Goal: Task Accomplishment & Management: Use online tool/utility

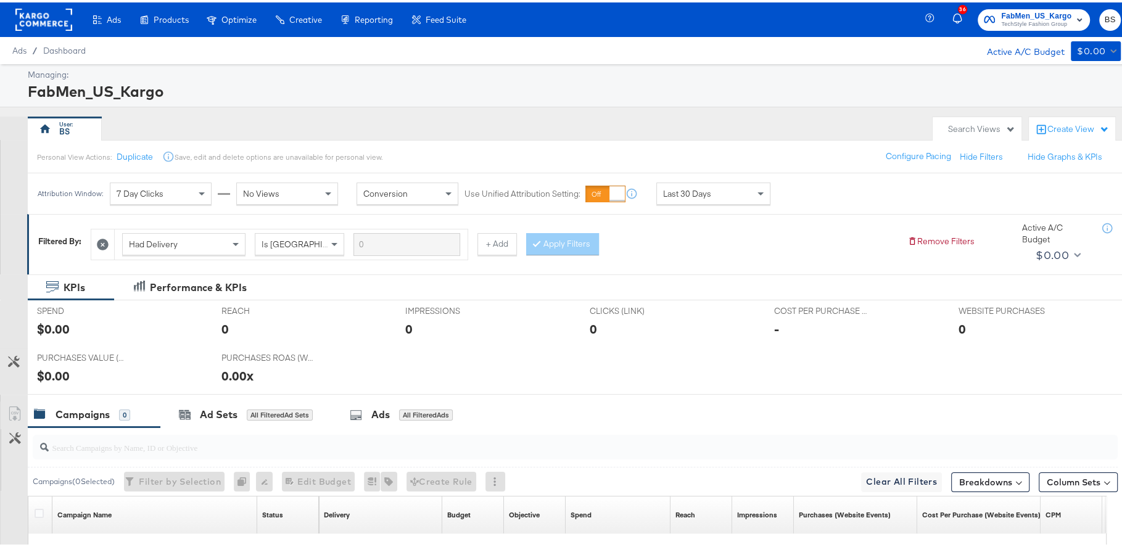
click at [1001, 10] on span "FabMen_US_Kargo" at bounding box center [1036, 13] width 70 height 13
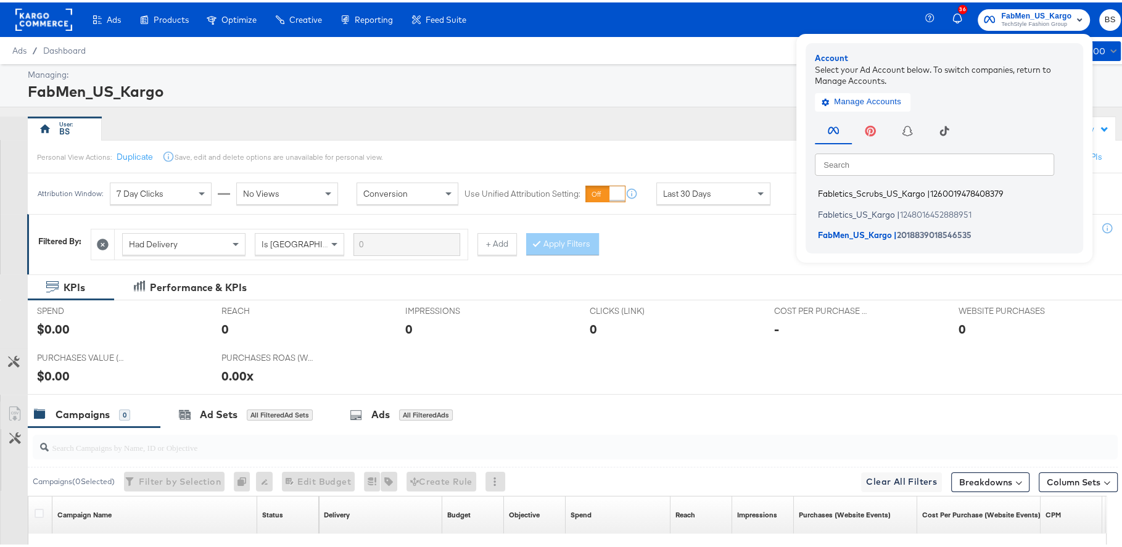
click at [849, 191] on span "Fabletics_Scrubs_US_Kargo" at bounding box center [871, 191] width 107 height 10
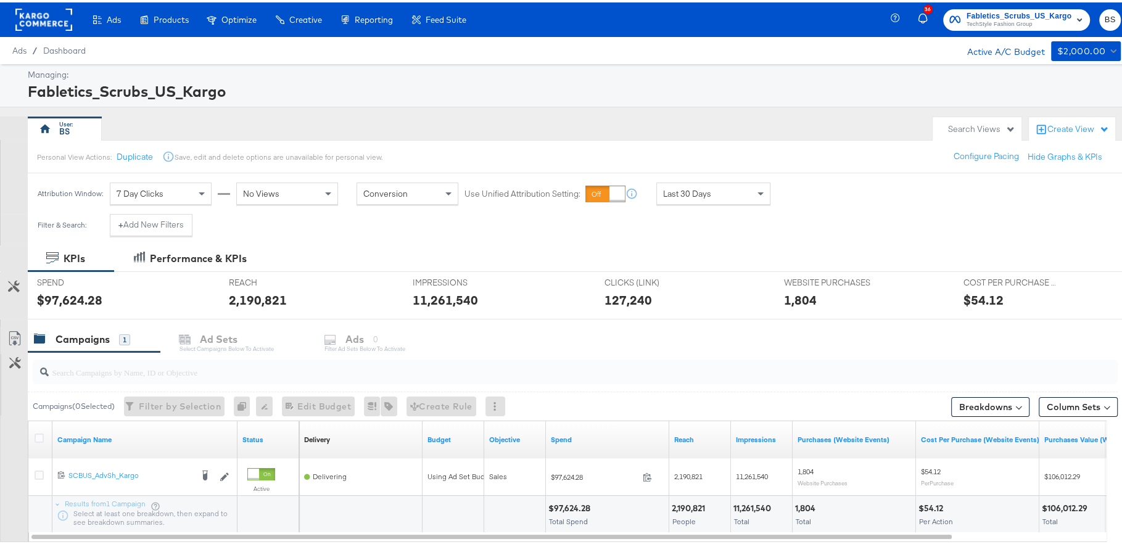
click at [974, 294] on div "$54.12" at bounding box center [983, 298] width 40 height 18
click at [754, 186] on span at bounding box center [761, 191] width 15 height 21
click at [847, 176] on div "Attribution Window: 7 Day Clicks No Views Conversion Use Unified Attribution Se…" at bounding box center [454, 191] width 852 height 41
click at [814, 194] on div "Aug 25th 2025" at bounding box center [804, 196] width 20 height 10
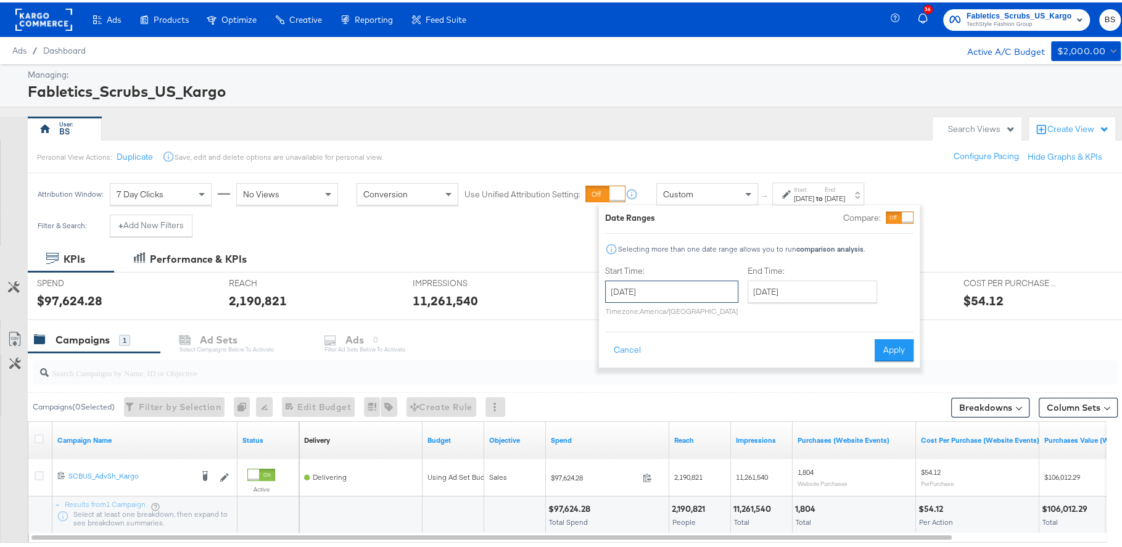
click at [658, 282] on input "August 25th 2025" at bounding box center [671, 289] width 133 height 22
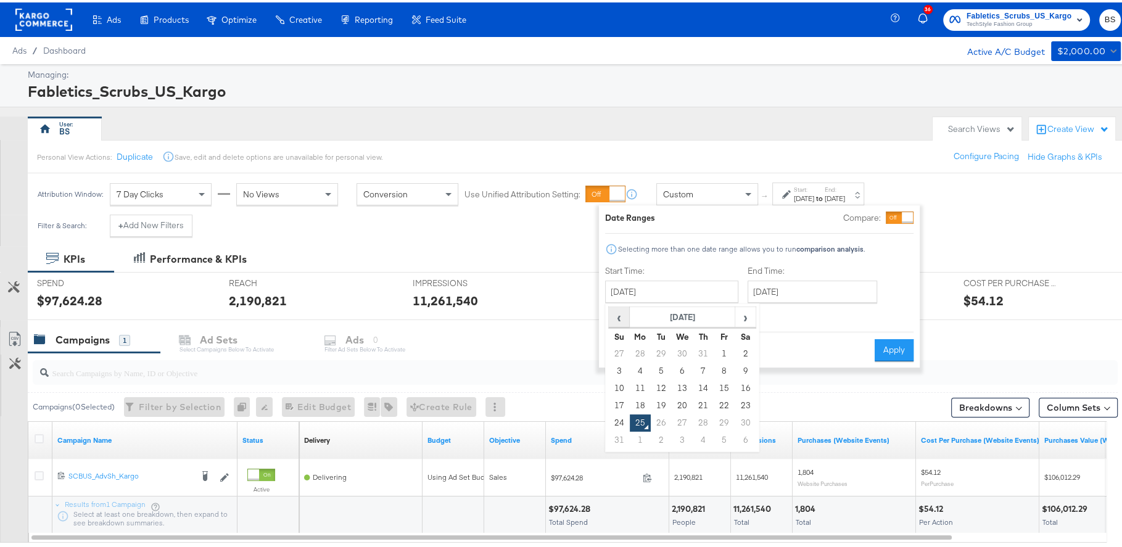
click at [618, 308] on span "‹" at bounding box center [618, 314] width 19 height 18
click at [656, 350] on td "1" at bounding box center [661, 351] width 21 height 17
type input "July 1st 2025"
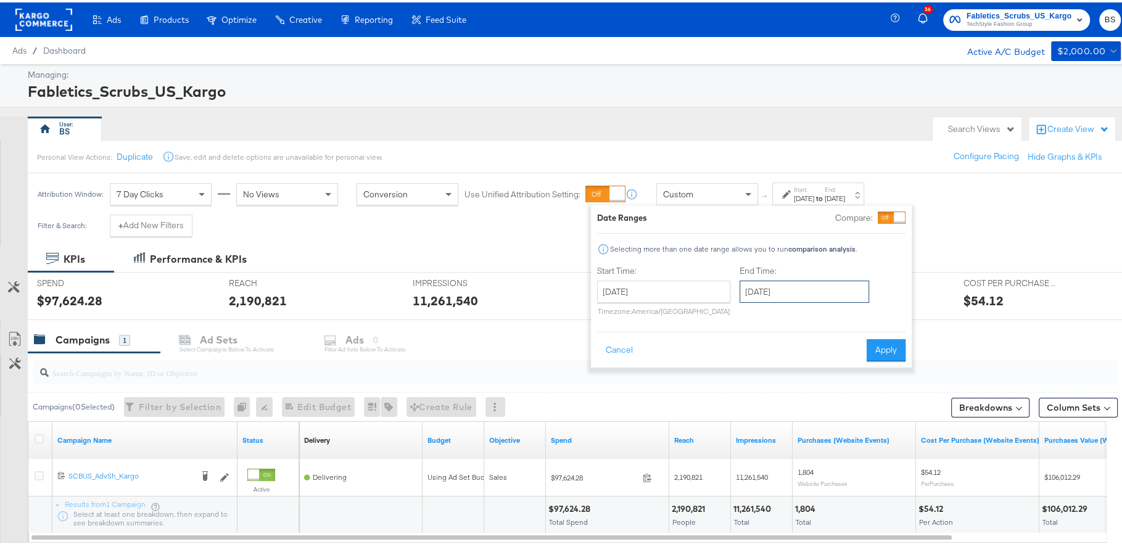
click at [766, 294] on input "August 25th 2025" at bounding box center [803, 289] width 129 height 22
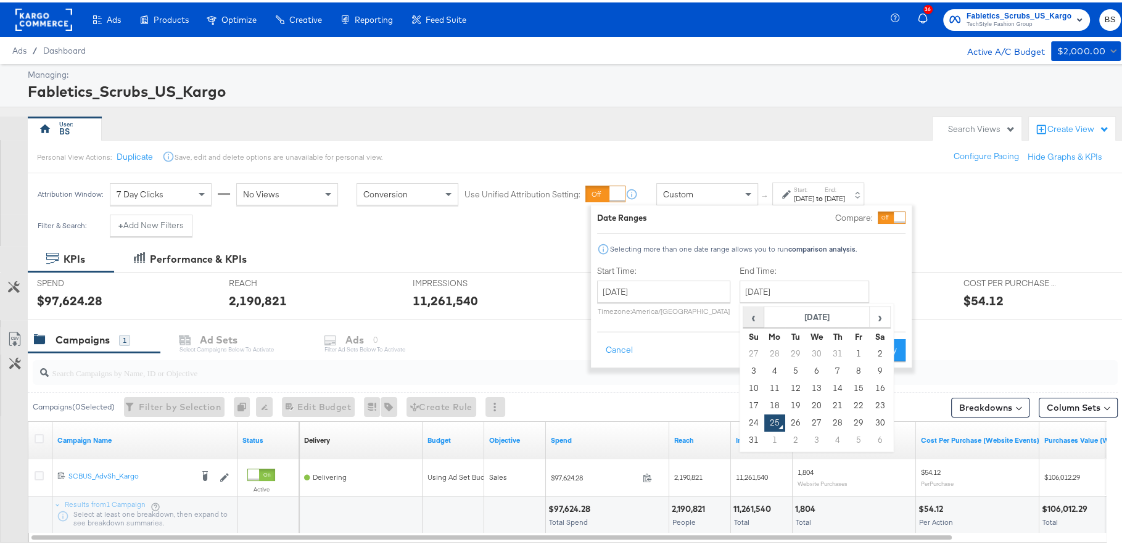
click at [753, 318] on span "‹" at bounding box center [753, 314] width 19 height 18
click at [835, 422] on td "31" at bounding box center [837, 420] width 21 height 17
type input "July 31st 2025"
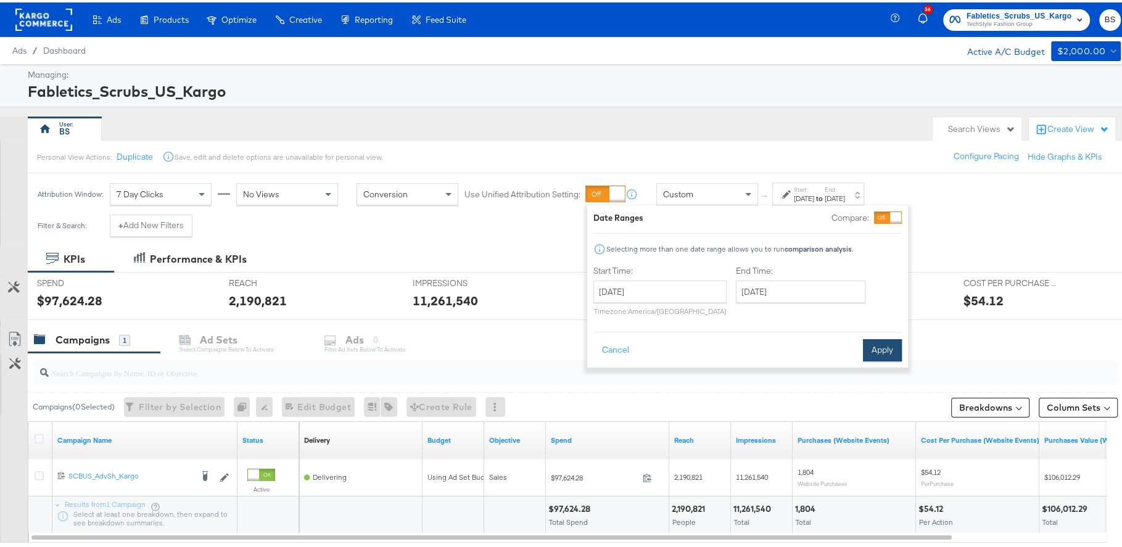
click at [889, 342] on button "Apply" at bounding box center [882, 348] width 39 height 22
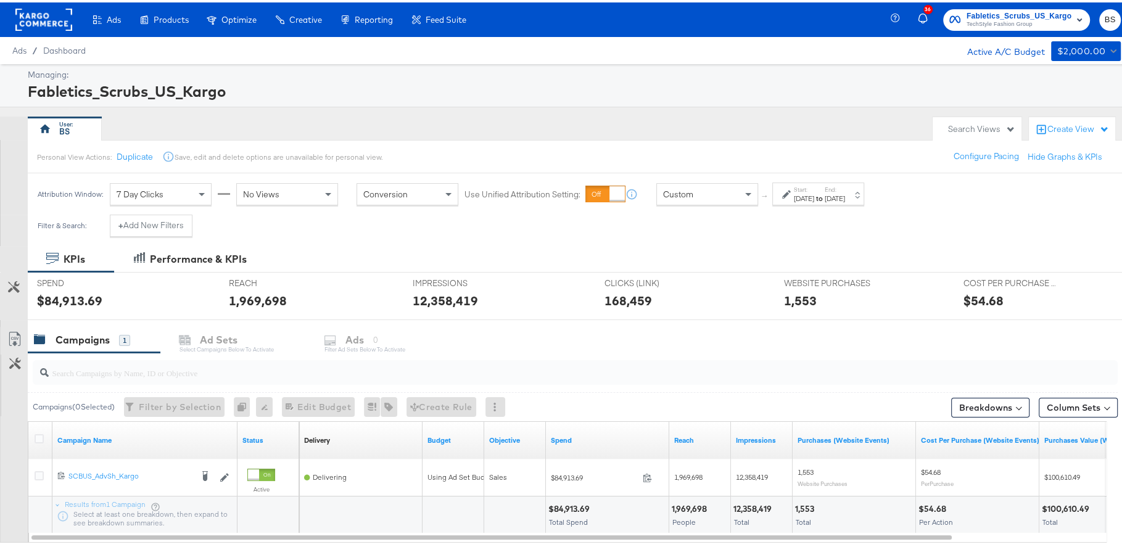
scroll to position [1, 0]
click at [696, 191] on div "Custom" at bounding box center [707, 191] width 101 height 21
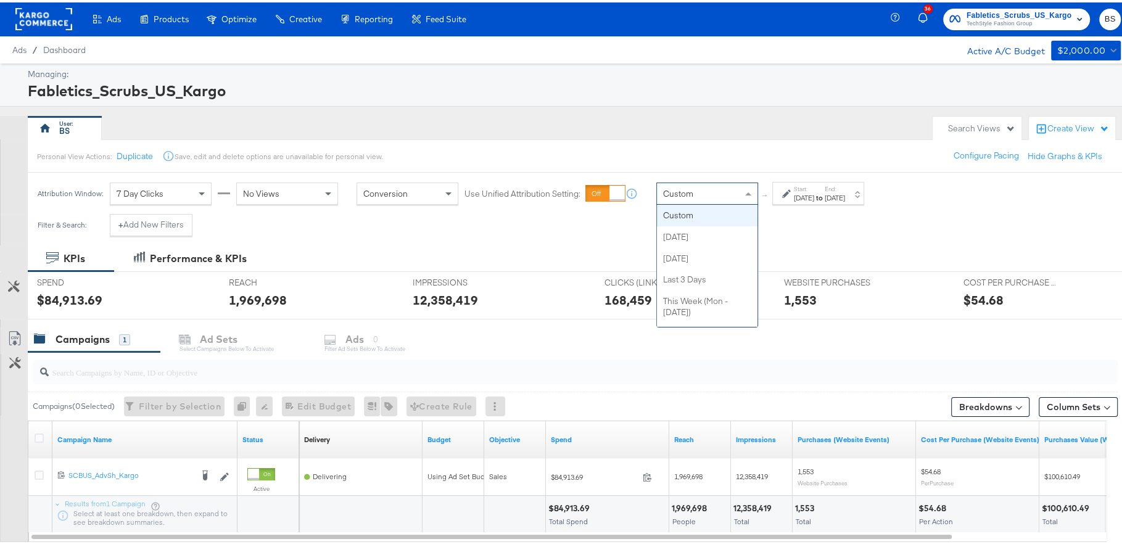
click at [833, 226] on div "Filter & Search: + Add New Filters" at bounding box center [566, 227] width 1133 height 31
click at [814, 199] on div "Jul 1st 2025" at bounding box center [804, 196] width 20 height 10
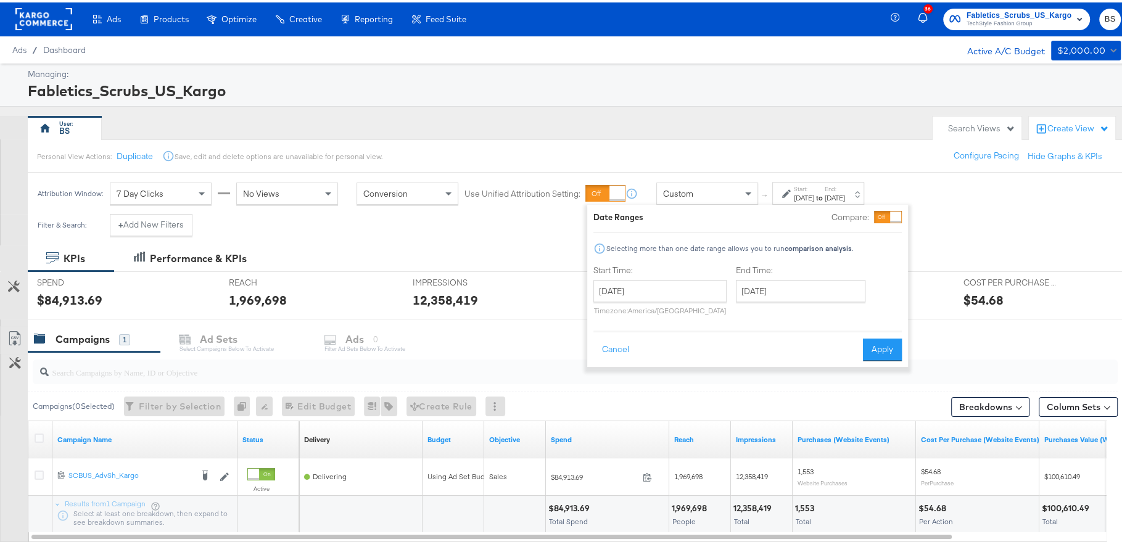
click at [723, 158] on div "Personal View Actions: Duplicate Save, edit and delete options are unavailable …" at bounding box center [580, 153] width 1106 height 33
click at [624, 299] on div "July 1st 2025 ‹ July 2025 › Su Mo Tu We Th Fr Sa 29 30 1 2 3 4 5 6 7 8 9 10 11 …" at bounding box center [659, 294] width 133 height 35
click at [654, 297] on input "July 1st 2025" at bounding box center [659, 288] width 133 height 22
click at [605, 315] on span "‹" at bounding box center [607, 314] width 19 height 18
click at [603, 364] on td "1" at bounding box center [607, 367] width 21 height 17
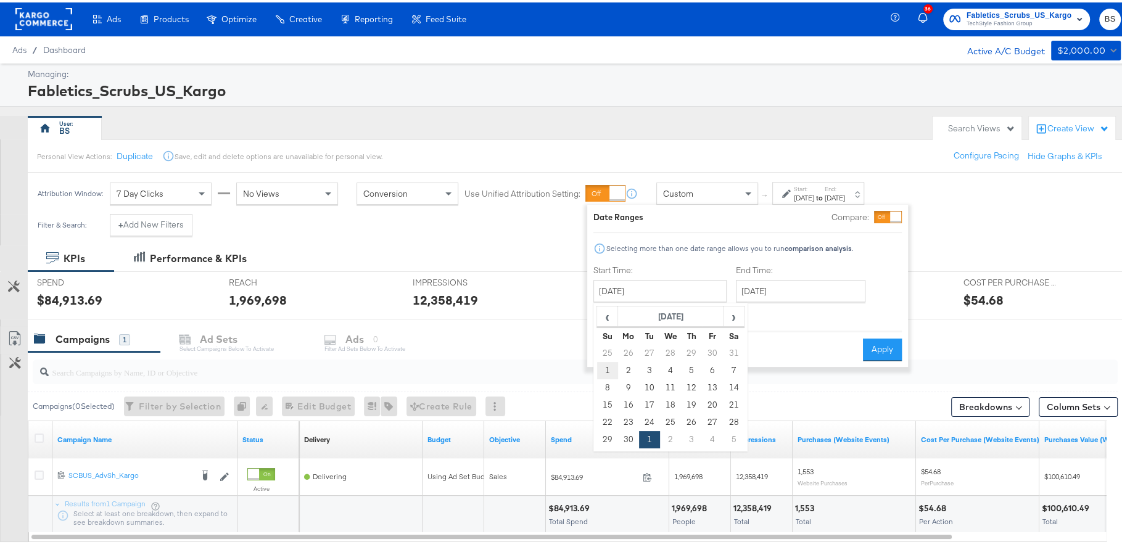
type input "June 1st 2025"
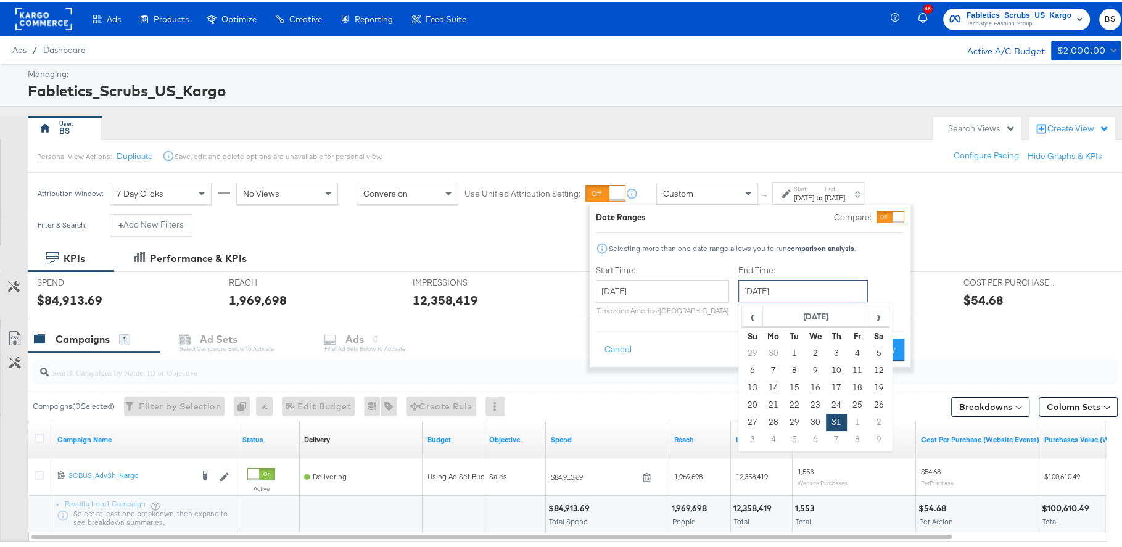
click at [768, 277] on input "July 31st 2025" at bounding box center [802, 288] width 129 height 22
click at [749, 312] on span "‹" at bounding box center [751, 314] width 19 height 18
click at [764, 436] on td "30" at bounding box center [773, 437] width 21 height 17
type input "June 30th 2025"
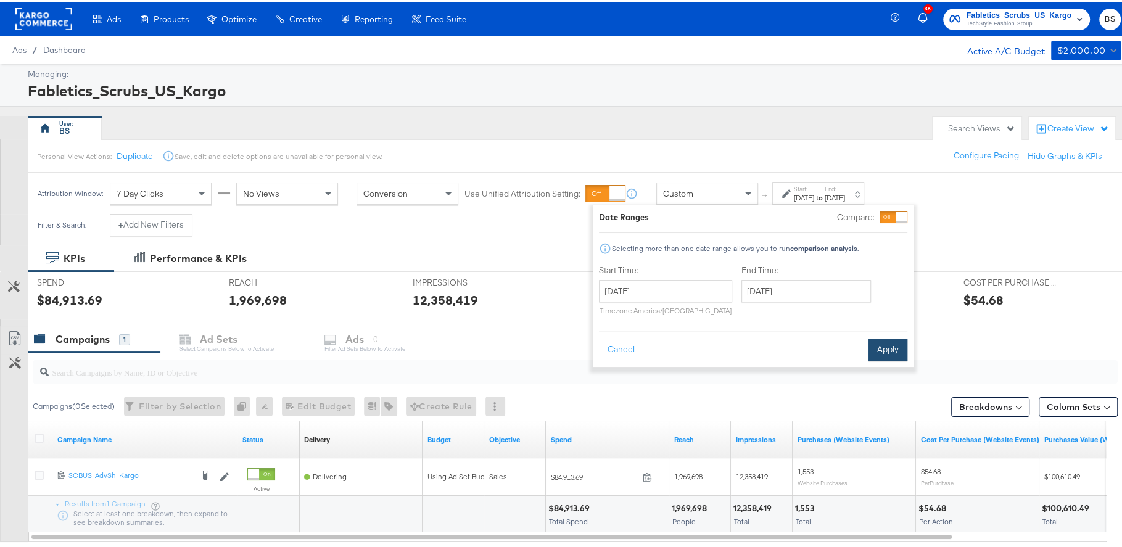
click at [877, 353] on button "Apply" at bounding box center [887, 347] width 39 height 22
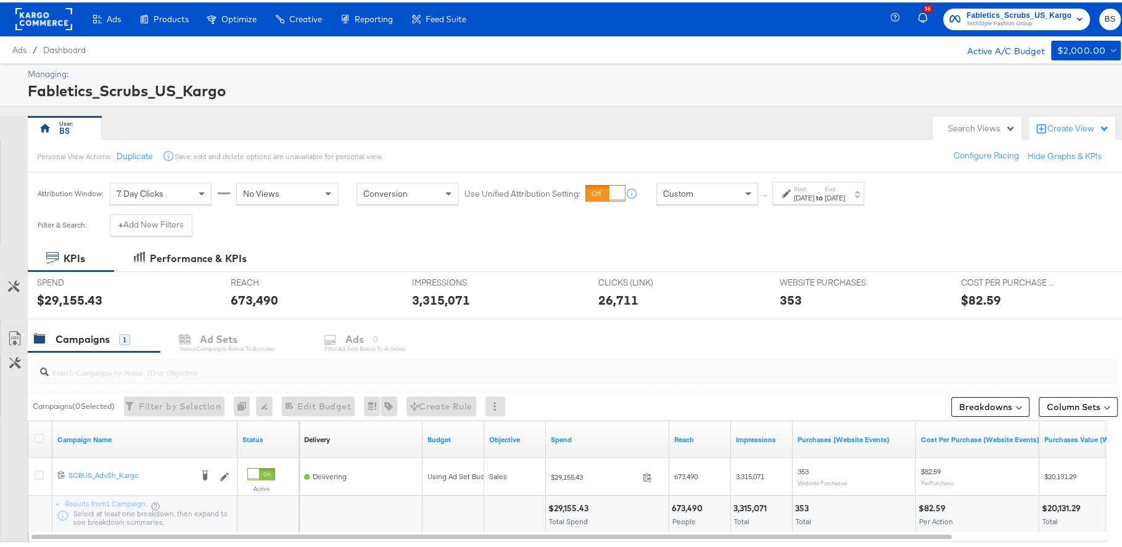
scroll to position [72, 0]
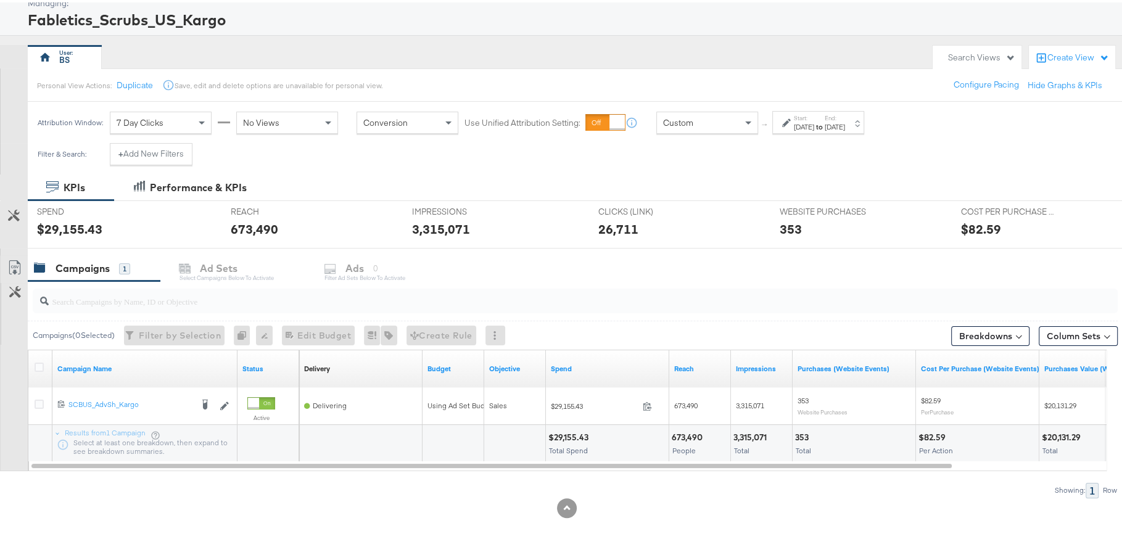
click at [961, 231] on div "$82.59" at bounding box center [981, 227] width 40 height 18
click at [917, 241] on div "WEBSITE PURCHASES WEBSITE PURCHASES 353" at bounding box center [860, 222] width 181 height 47
click at [845, 121] on div "Jun 30th 2025" at bounding box center [834, 125] width 20 height 10
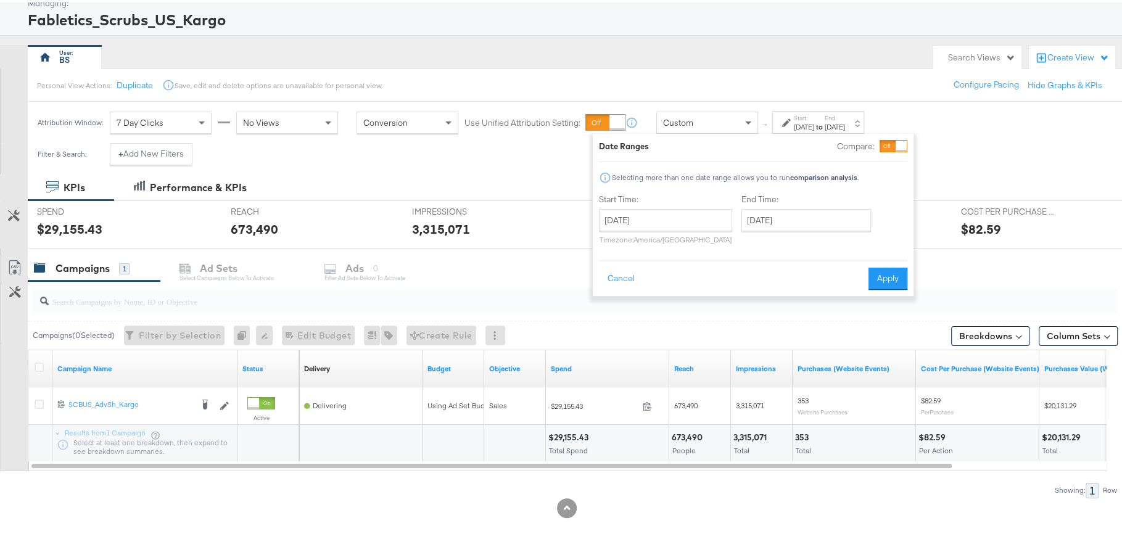
click at [678, 203] on div "Start Time: June 1st 2025 ‹ June 2025 › Su Mo Tu We Th Fr Sa 25 26 27 28 29 30 …" at bounding box center [665, 219] width 133 height 56
click at [673, 223] on input "June 1st 2025" at bounding box center [665, 218] width 133 height 22
click at [610, 244] on span "‹" at bounding box center [612, 243] width 19 height 18
click at [700, 272] on td "1" at bounding box center [696, 279] width 21 height 17
type input "May 1st 2025"
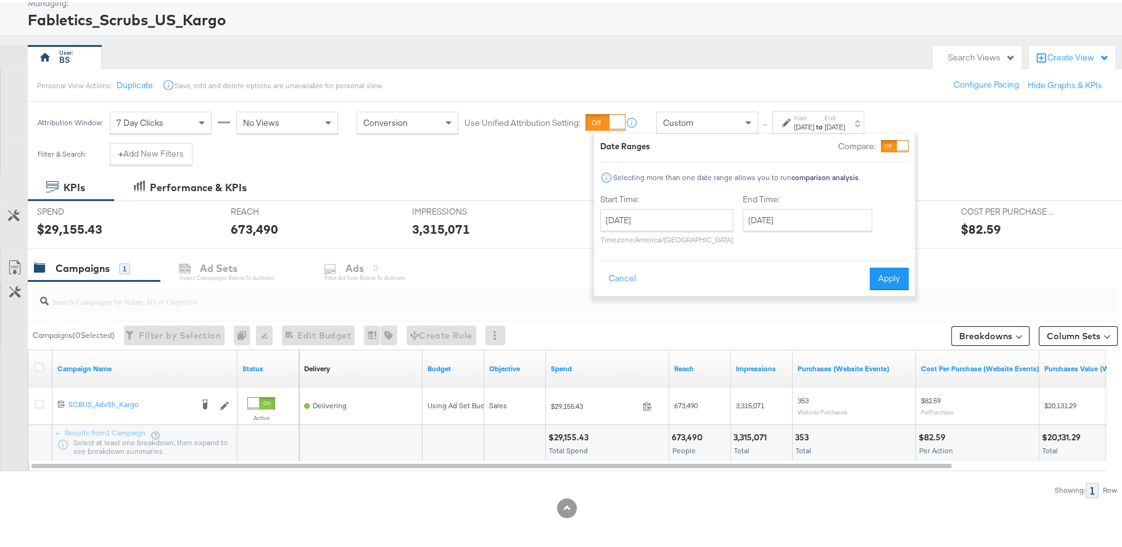
click at [773, 232] on div "End Time: June 30th 2025 ‹ June 2025 › Su Mo Tu We Th Fr Sa 25 26 27 28 29 30 3…" at bounding box center [809, 219] width 134 height 56
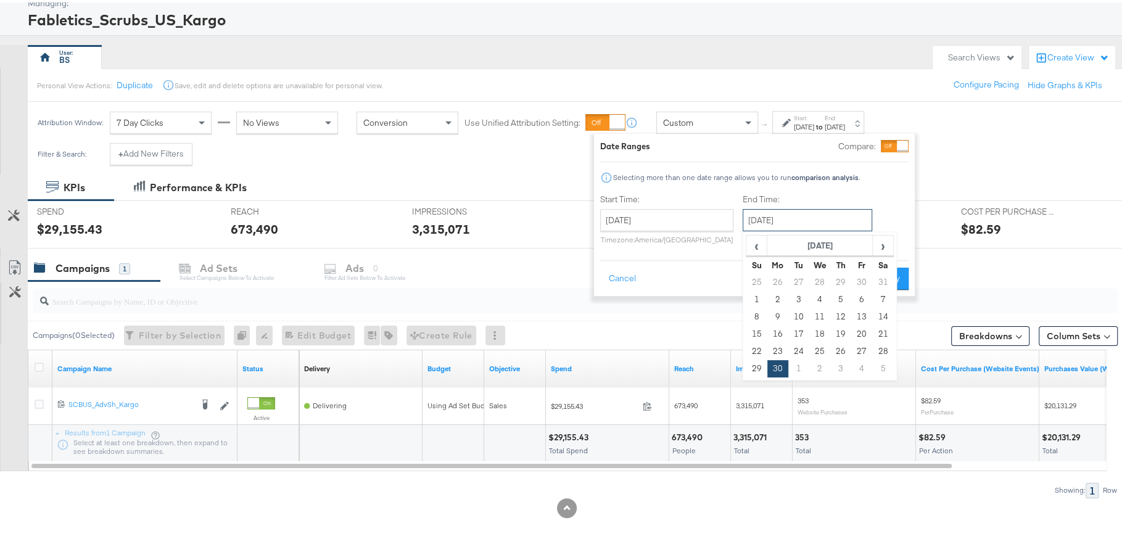
click at [777, 218] on input "June 30th 2025" at bounding box center [806, 218] width 129 height 22
click at [755, 244] on span "‹" at bounding box center [756, 243] width 19 height 18
click at [878, 345] on td "31" at bounding box center [882, 348] width 21 height 17
type input "May 31st 2025"
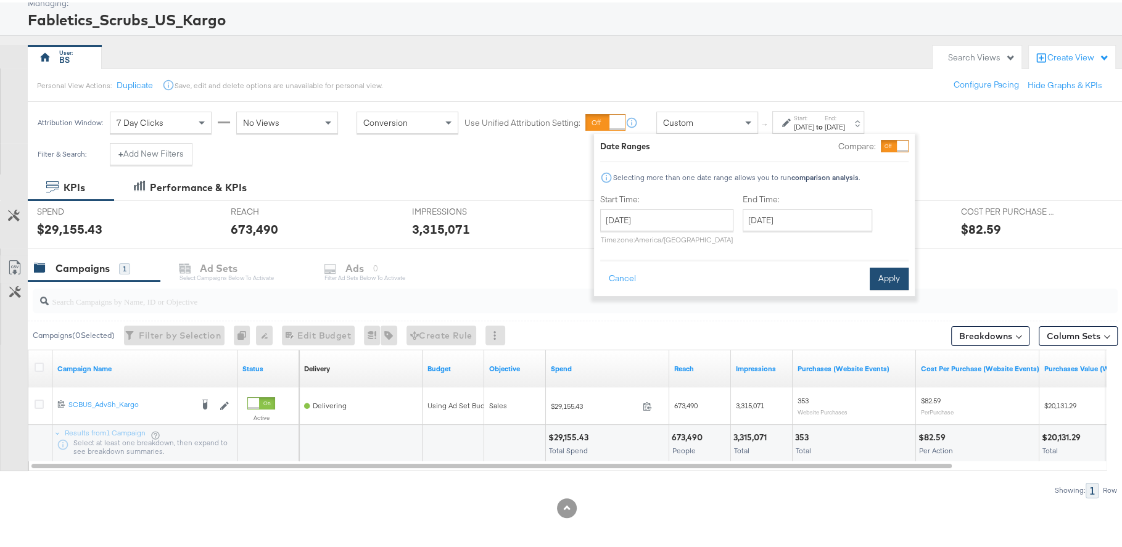
click at [876, 274] on button "Apply" at bounding box center [888, 276] width 39 height 22
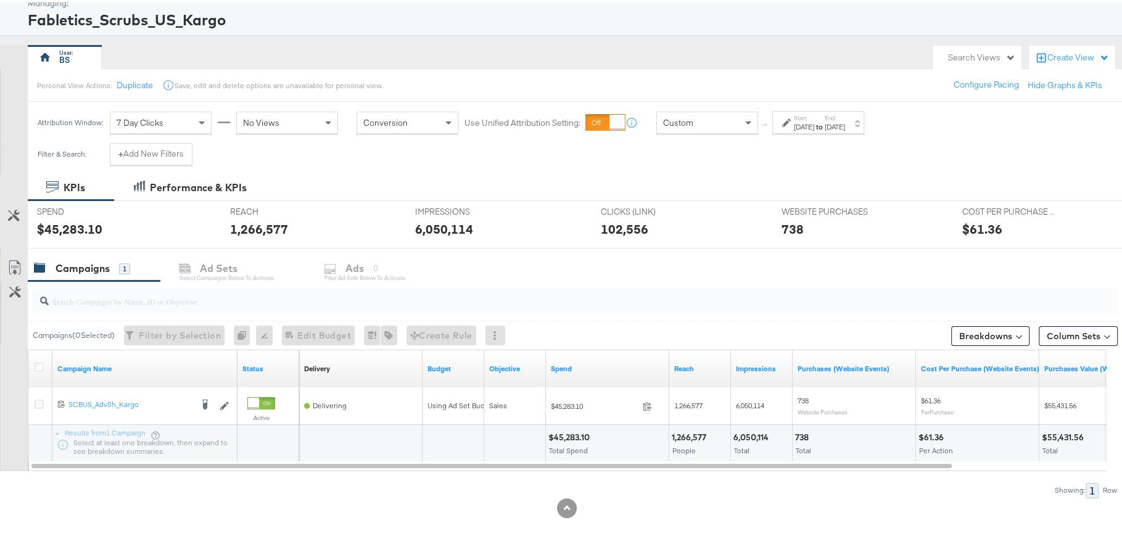
click at [845, 123] on div "May 31st 2025" at bounding box center [834, 125] width 20 height 10
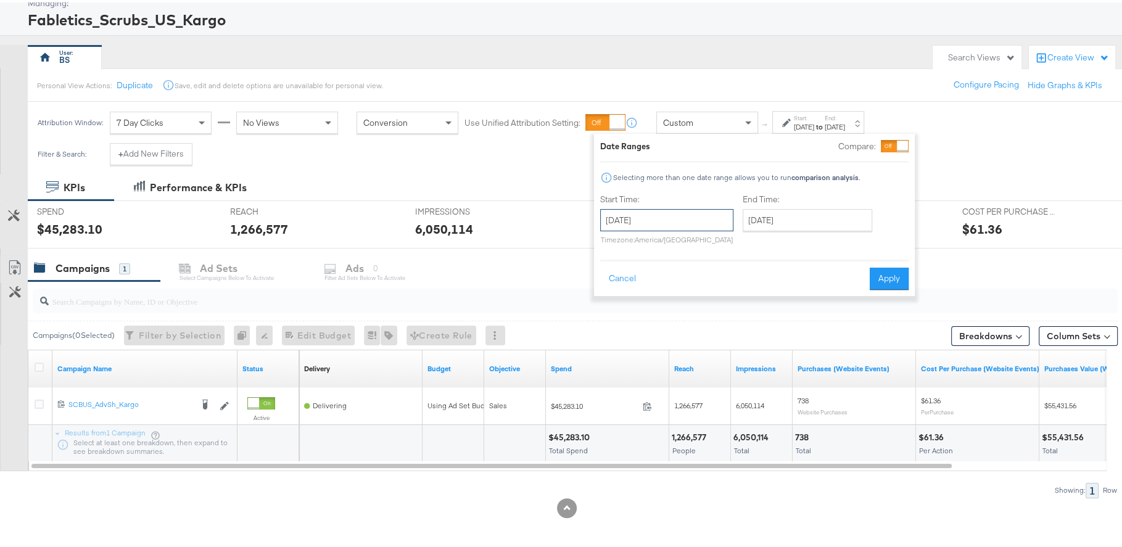
click at [659, 217] on input "May 1st 2025" at bounding box center [666, 218] width 133 height 22
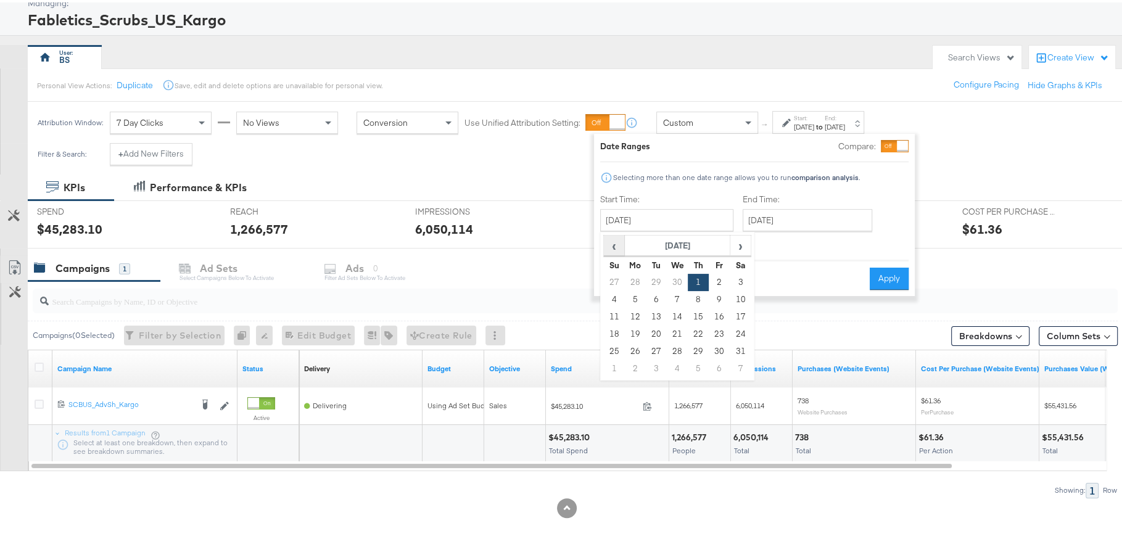
click at [611, 244] on span "‹" at bounding box center [613, 243] width 19 height 18
click at [658, 275] on td "1" at bounding box center [656, 279] width 21 height 17
type input "April 1st 2025"
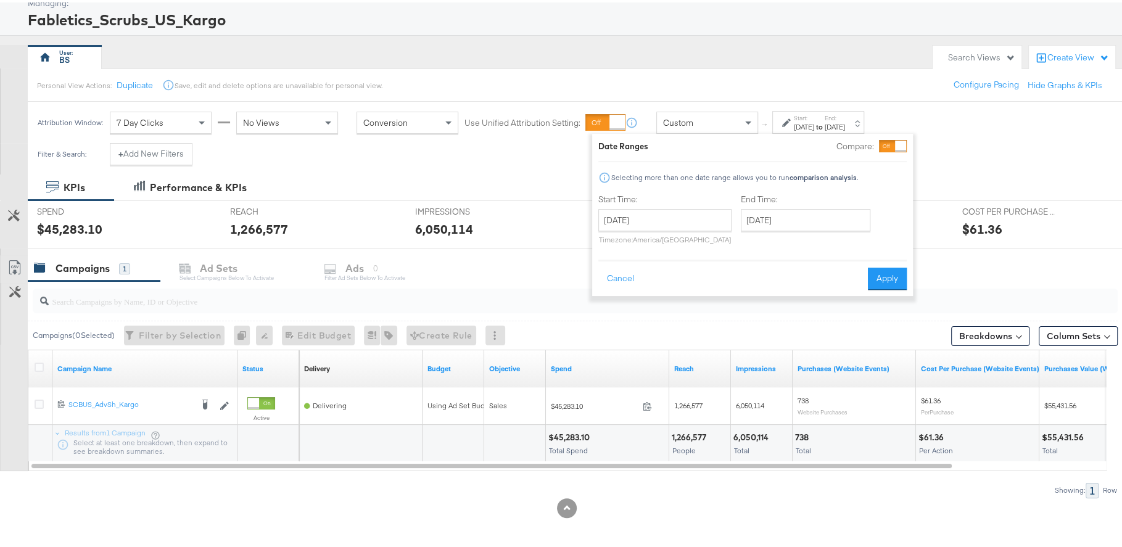
click at [809, 229] on div "End Time: May 31st 2025 ‹ May 2025 › Su Mo Tu We Th Fr Sa 27 28 29 30 1 2 3 4 5…" at bounding box center [808, 219] width 134 height 56
click at [809, 224] on input "May 31st 2025" at bounding box center [805, 218] width 129 height 22
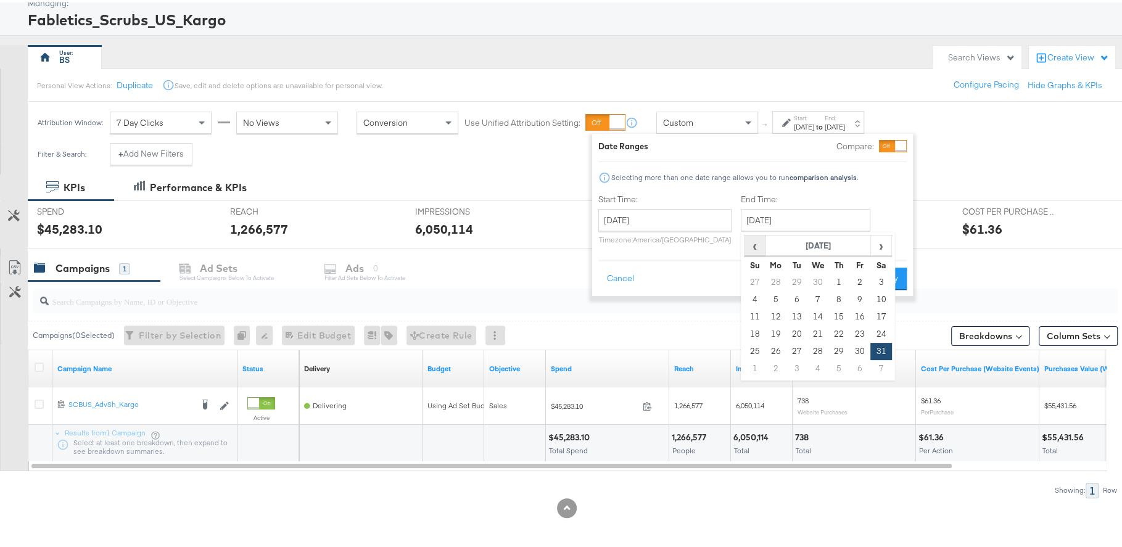
click at [753, 236] on span "‹" at bounding box center [754, 243] width 19 height 18
click at [815, 349] on td "30" at bounding box center [817, 348] width 21 height 17
type input "April 30th 2025"
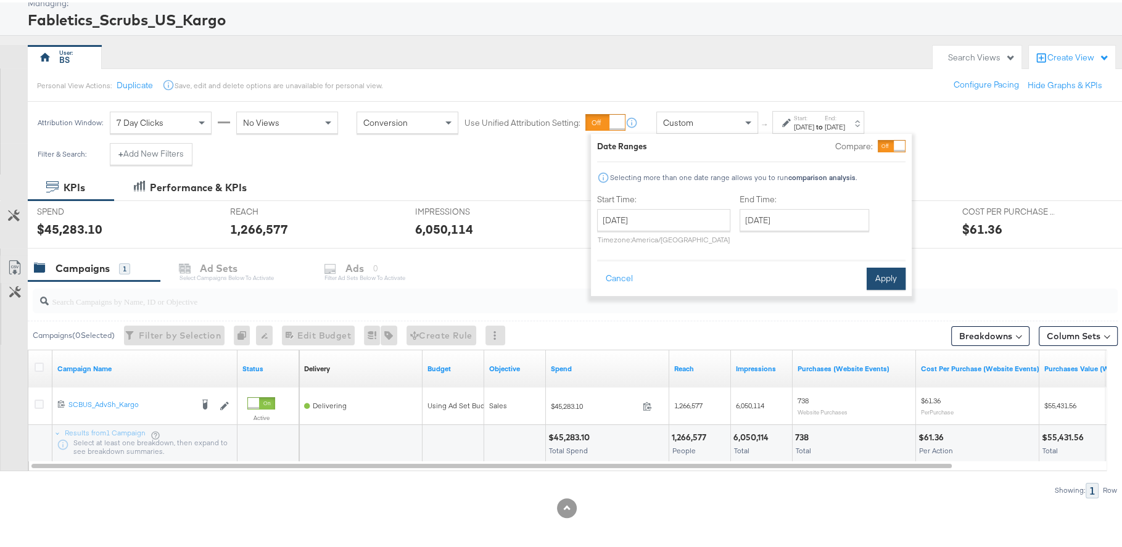
click at [888, 281] on button "Apply" at bounding box center [885, 276] width 39 height 22
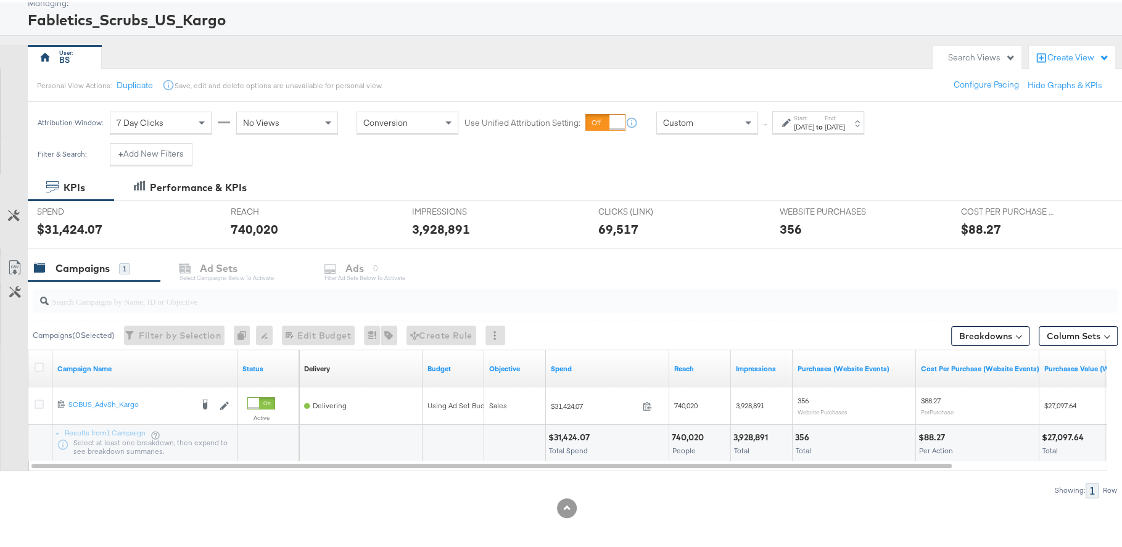
click at [972, 229] on div "$88.27" at bounding box center [981, 227] width 40 height 18
click at [807, 172] on div "KPIs Performance & KPIs" at bounding box center [566, 185] width 1133 height 26
click at [814, 120] on div "Apr 1st 2025" at bounding box center [804, 125] width 20 height 10
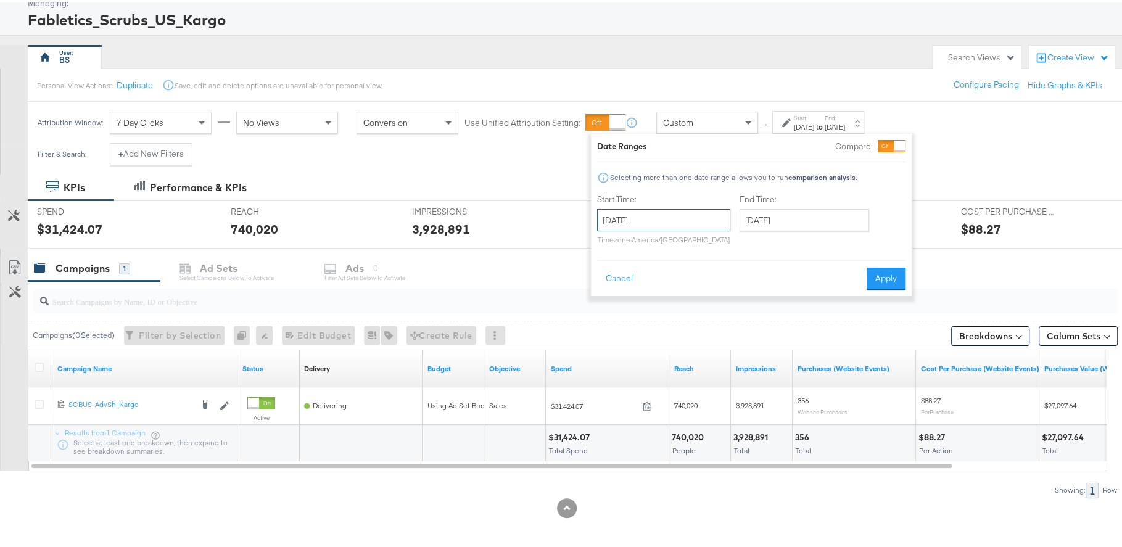
click at [662, 215] on input "April 1st 2025" at bounding box center [663, 218] width 133 height 22
click at [742, 246] on span "›" at bounding box center [737, 243] width 19 height 18
click at [696, 276] on td "1" at bounding box center [694, 279] width 21 height 17
type input "May 1st 2025"
click at [784, 221] on input "May 1st 2025" at bounding box center [803, 218] width 129 height 22
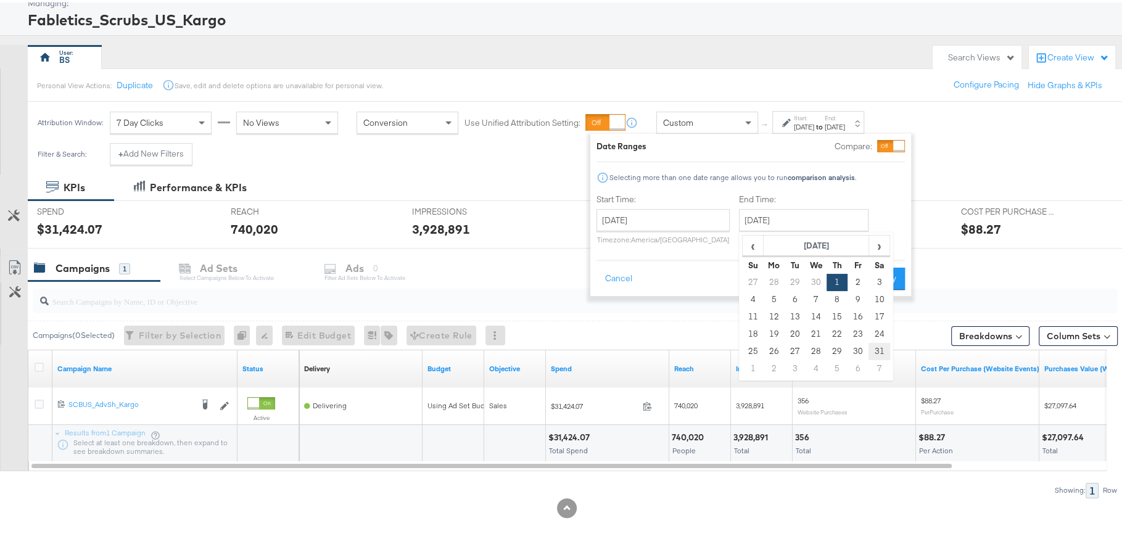
click at [873, 342] on td "31" at bounding box center [878, 348] width 21 height 17
type input "May 31st 2025"
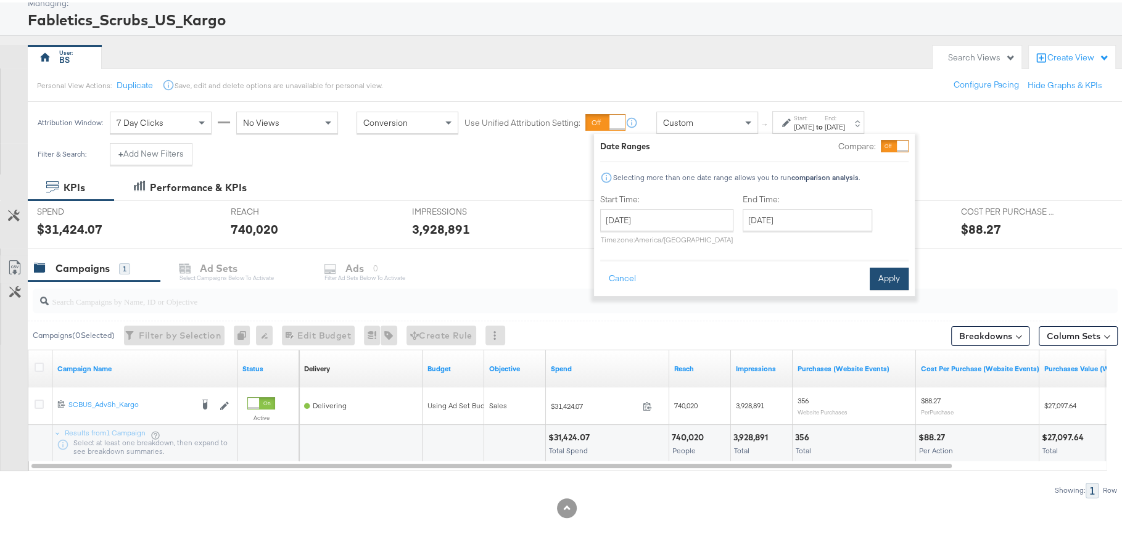
click at [890, 270] on button "Apply" at bounding box center [888, 276] width 39 height 22
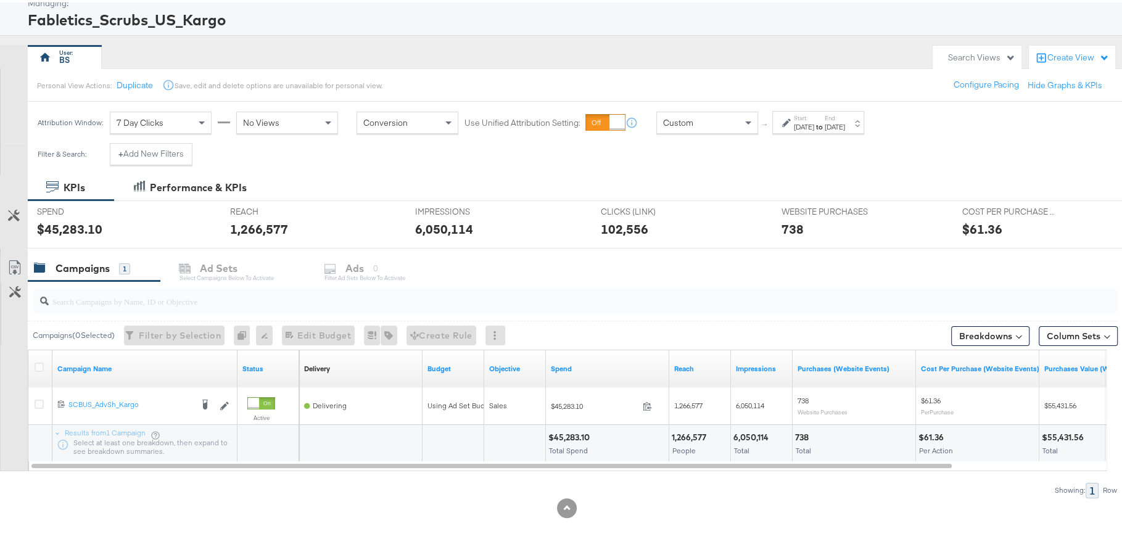
click at [966, 230] on div "$61.36" at bounding box center [981, 227] width 40 height 18
click at [864, 208] on span "WEBSITE PURCHASES" at bounding box center [827, 209] width 92 height 12
click at [845, 120] on div "May 31st 2025" at bounding box center [834, 125] width 20 height 10
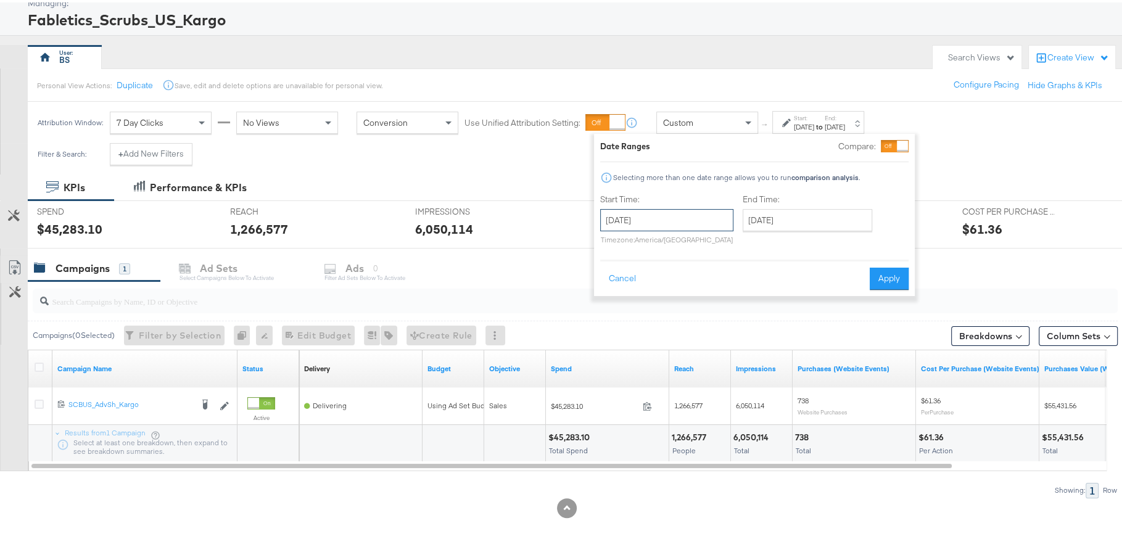
click at [672, 223] on input "May 1st 2025" at bounding box center [666, 218] width 133 height 22
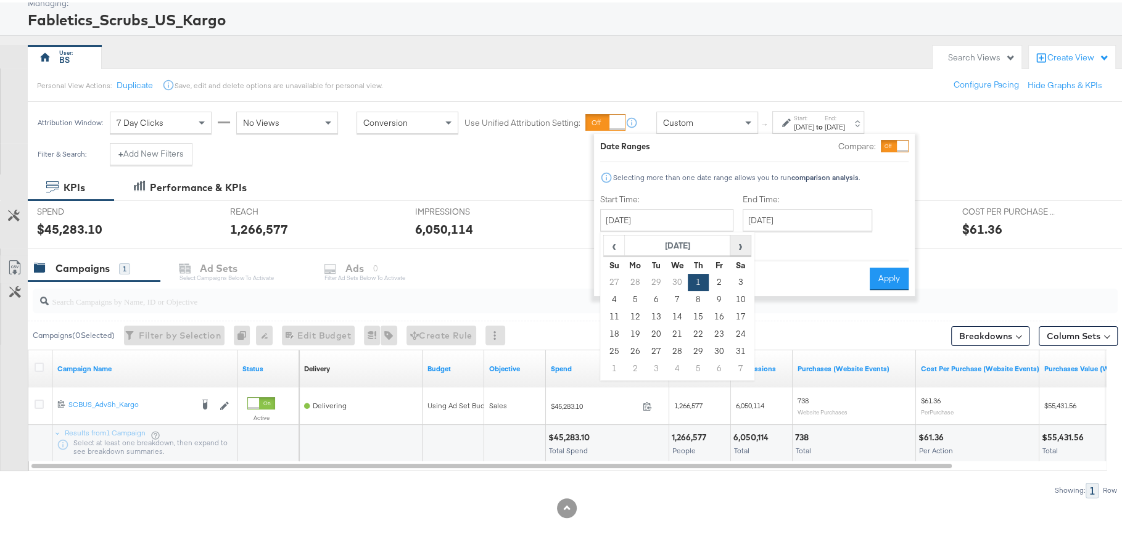
click at [741, 236] on span "›" at bounding box center [740, 243] width 19 height 18
click at [618, 295] on td "1" at bounding box center [614, 297] width 21 height 17
type input "June 1st 2025"
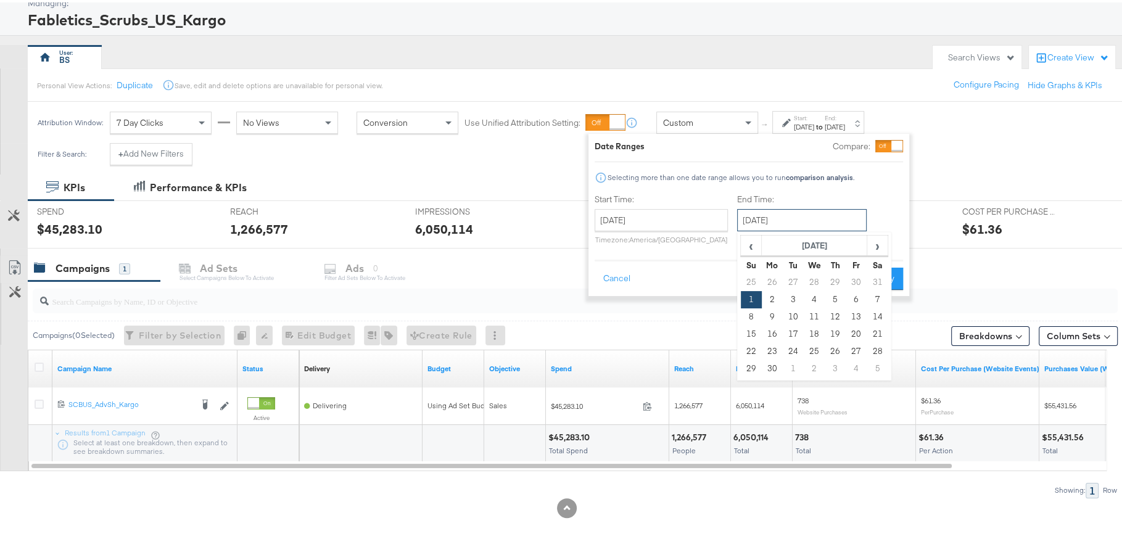
click at [808, 219] on input "June 1st 2025" at bounding box center [801, 218] width 129 height 22
click at [770, 363] on td "30" at bounding box center [772, 366] width 21 height 17
type input "June 30th 2025"
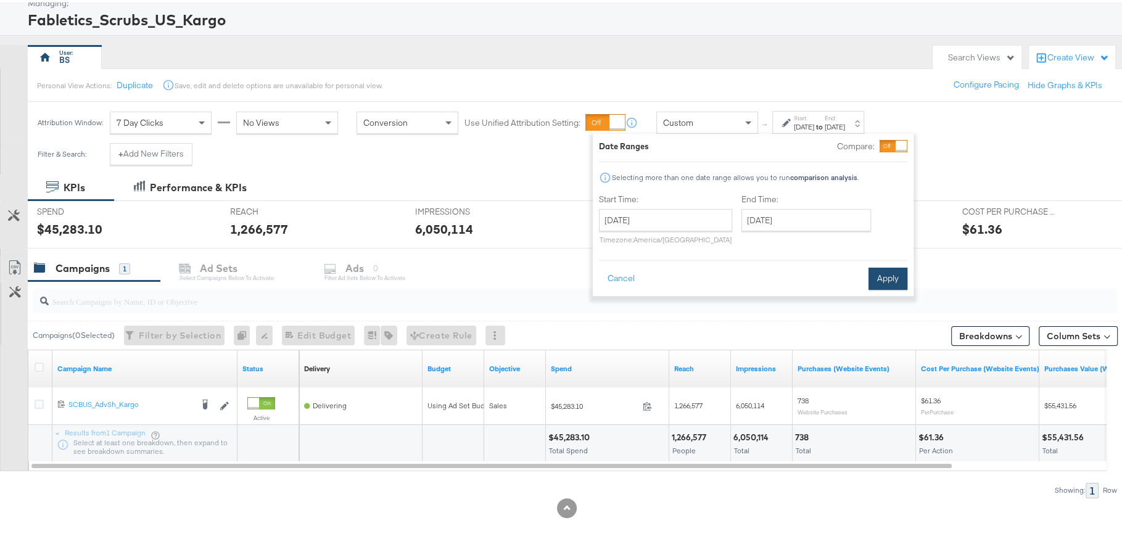
click at [882, 268] on button "Apply" at bounding box center [887, 276] width 39 height 22
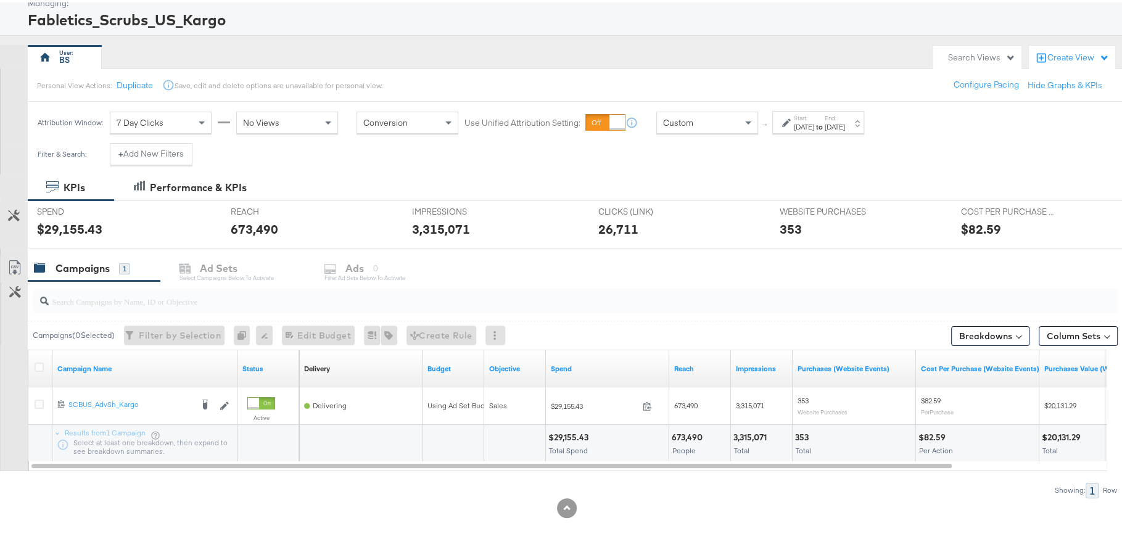
click at [973, 226] on div "$82.59" at bounding box center [981, 227] width 40 height 18
click at [814, 114] on label "Start:" at bounding box center [804, 116] width 20 height 8
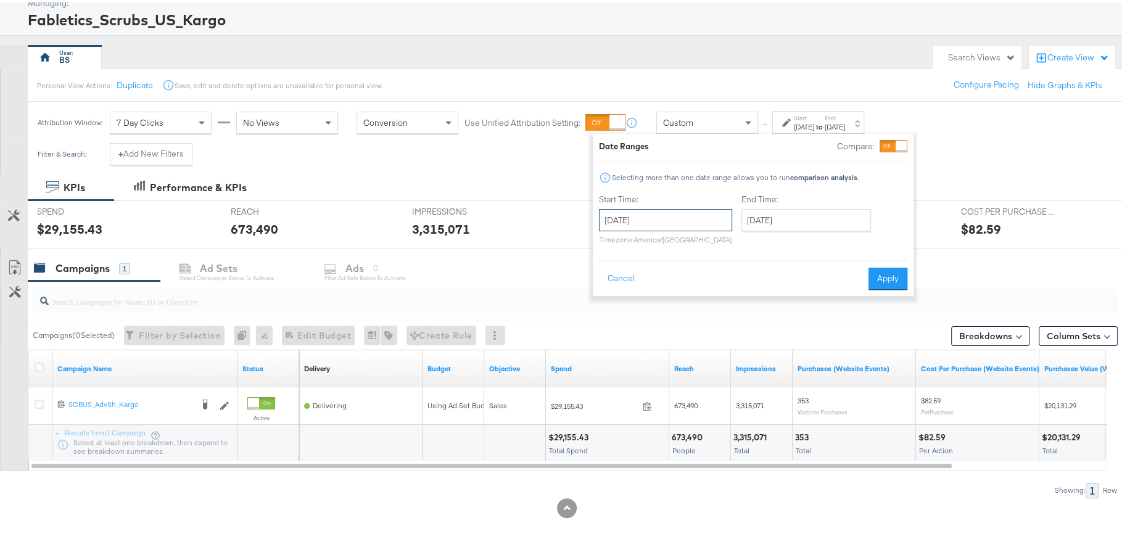
click at [677, 215] on input "June 1st 2025" at bounding box center [665, 218] width 133 height 22
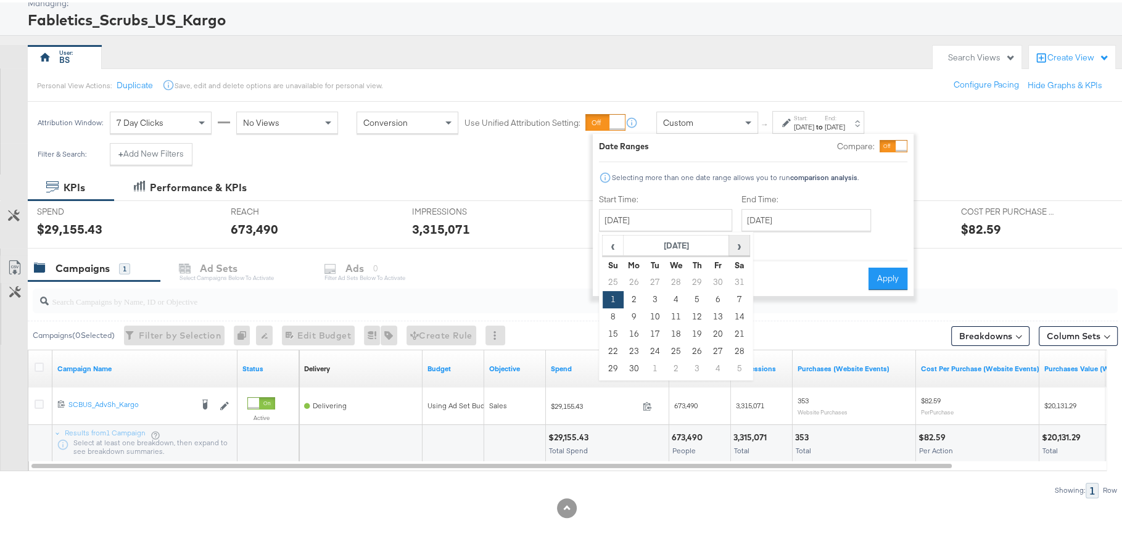
click at [738, 241] on span "›" at bounding box center [738, 243] width 19 height 18
click at [657, 275] on td "1" at bounding box center [654, 279] width 21 height 17
type input "July 1st 2025"
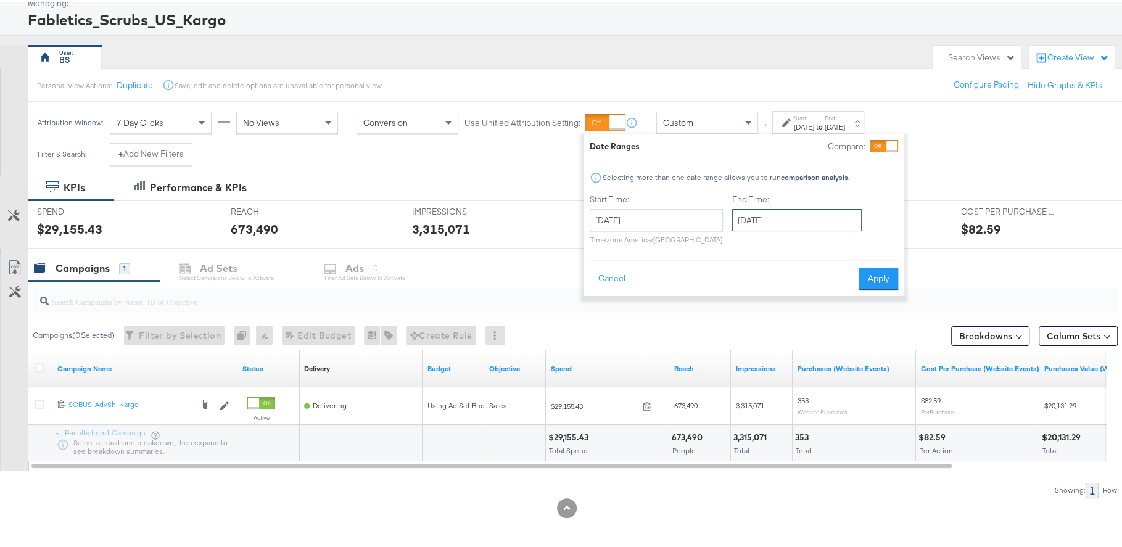
click at [781, 216] on input "July 1st 2025" at bounding box center [796, 218] width 129 height 22
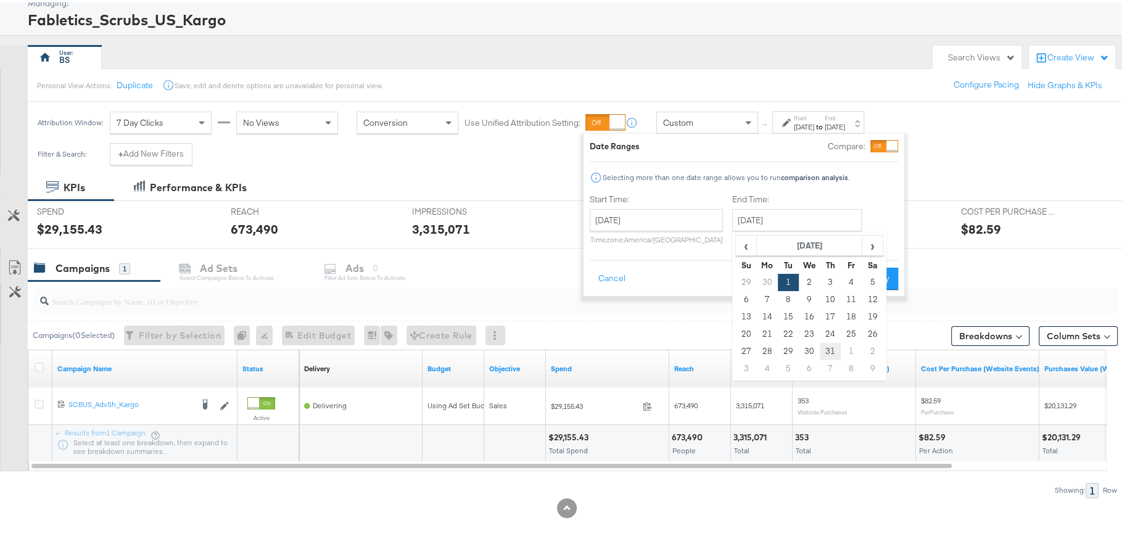
click at [823, 346] on td "31" at bounding box center [829, 348] width 21 height 17
type input "July 31st 2025"
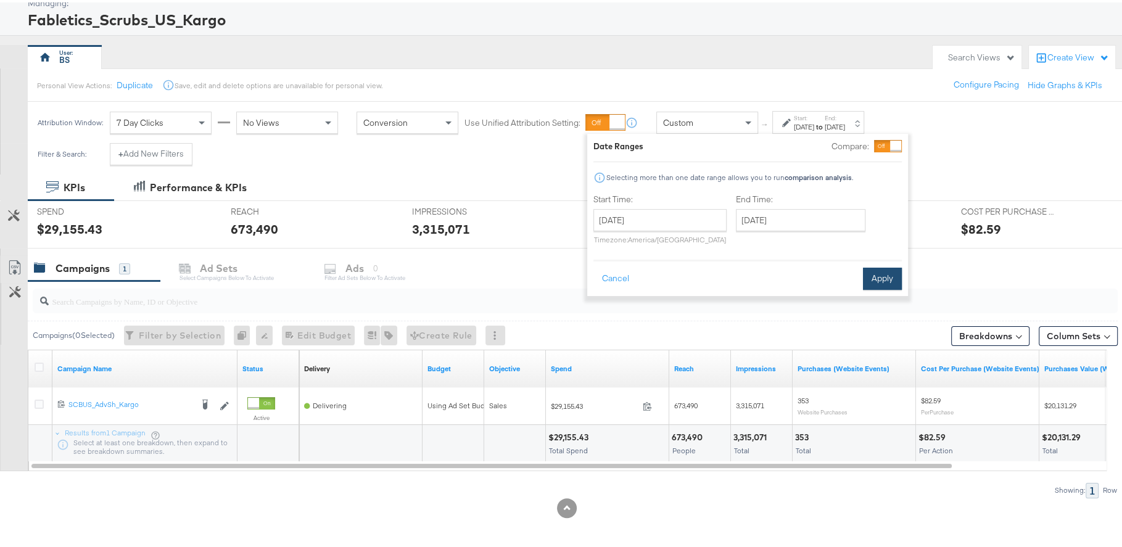
click at [893, 272] on button "Apply" at bounding box center [882, 276] width 39 height 22
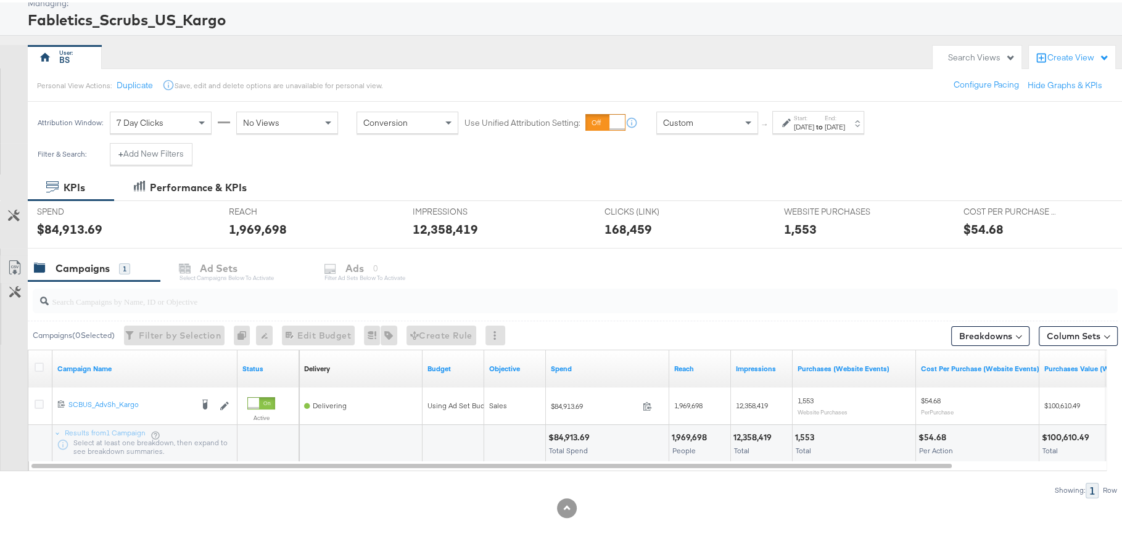
click at [963, 231] on div "$54.68" at bounding box center [983, 227] width 40 height 18
click at [856, 189] on div "KPIs Performance & KPIs" at bounding box center [566, 185] width 1133 height 26
click at [845, 117] on label "End:" at bounding box center [834, 116] width 20 height 8
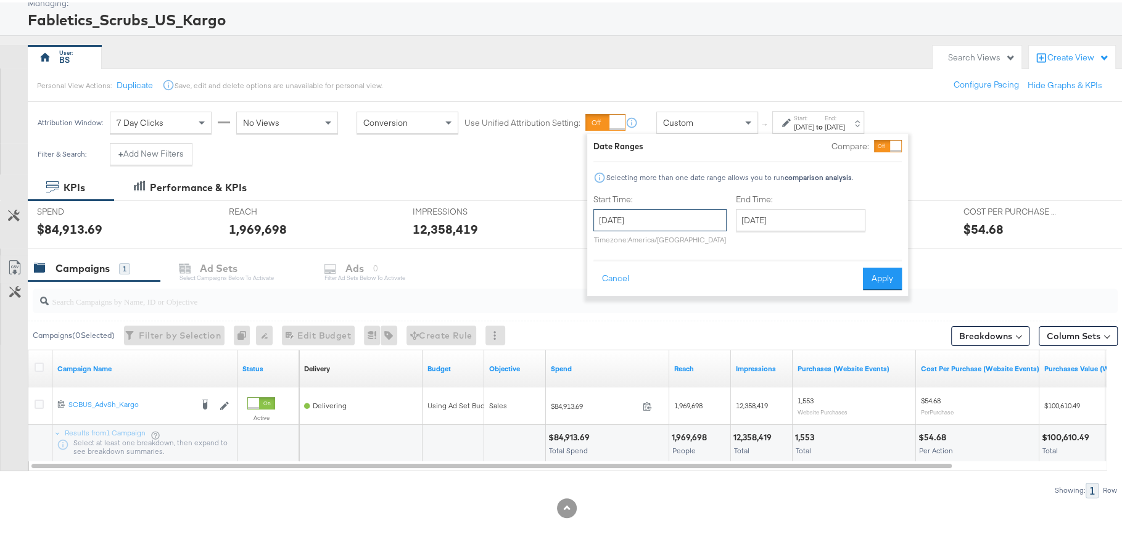
click at [680, 207] on input "July 1st 2025" at bounding box center [659, 218] width 133 height 22
click at [728, 237] on span "›" at bounding box center [733, 243] width 19 height 18
click at [710, 276] on td "1" at bounding box center [712, 279] width 21 height 17
type input "August 1st 2025"
click at [793, 213] on input "August 1st 2025" at bounding box center [802, 218] width 129 height 22
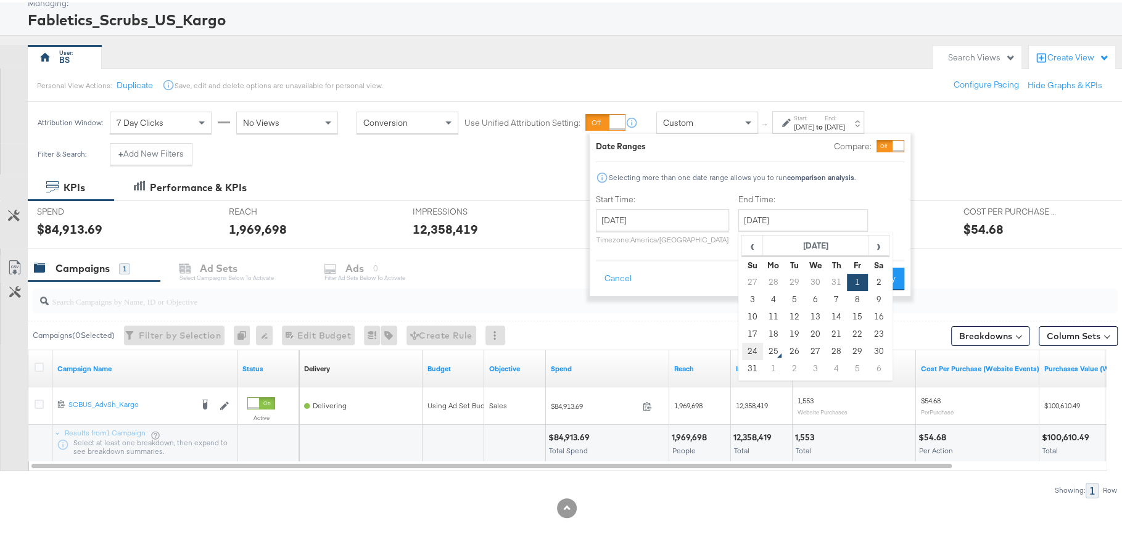
click at [750, 345] on td "24" at bounding box center [752, 348] width 21 height 17
type input "August 24th 2025"
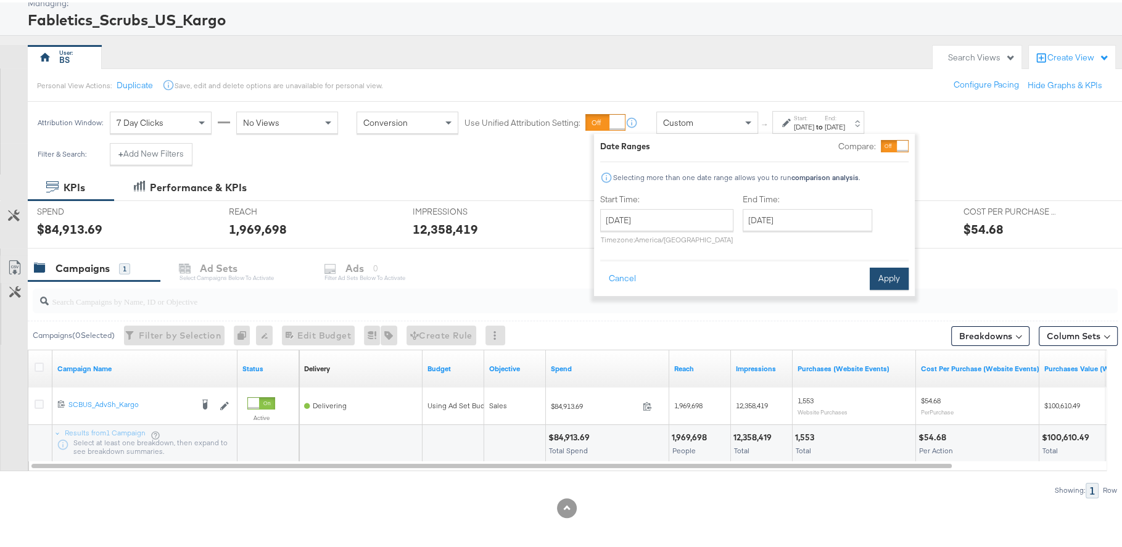
click at [879, 278] on button "Apply" at bounding box center [888, 276] width 39 height 22
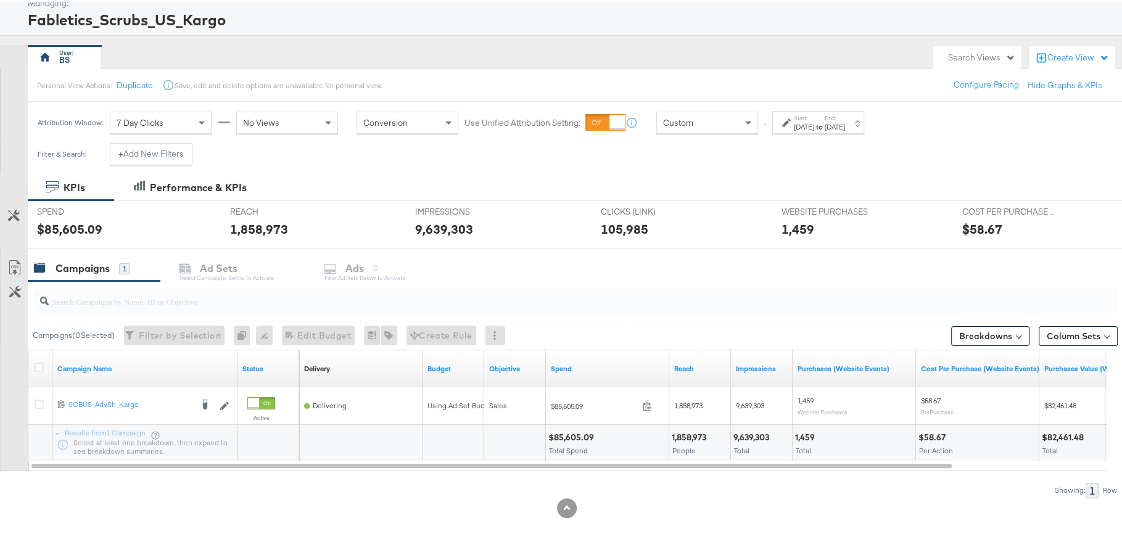
click at [979, 228] on div "$58.67" at bounding box center [981, 227] width 40 height 18
click at [914, 231] on div "1,459" at bounding box center [862, 227] width 162 height 18
click at [62, 221] on div "$85,605.09" at bounding box center [69, 227] width 65 height 18
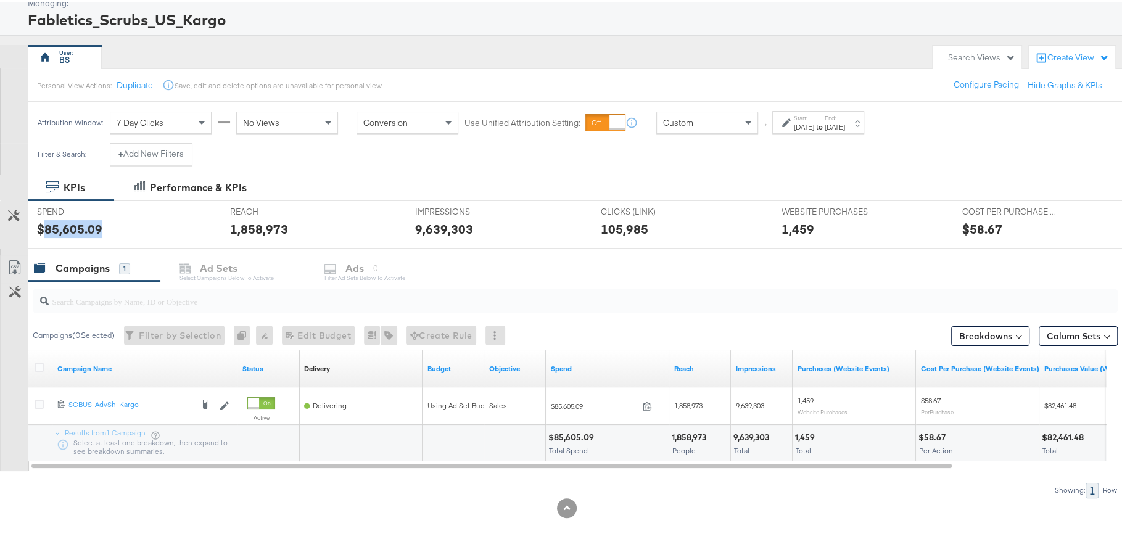
click at [531, 208] on div "IMPRESSIONS IMPRESSIONS 9,639,303" at bounding box center [499, 222] width 186 height 47
click at [686, 124] on span "Custom" at bounding box center [678, 120] width 30 height 11
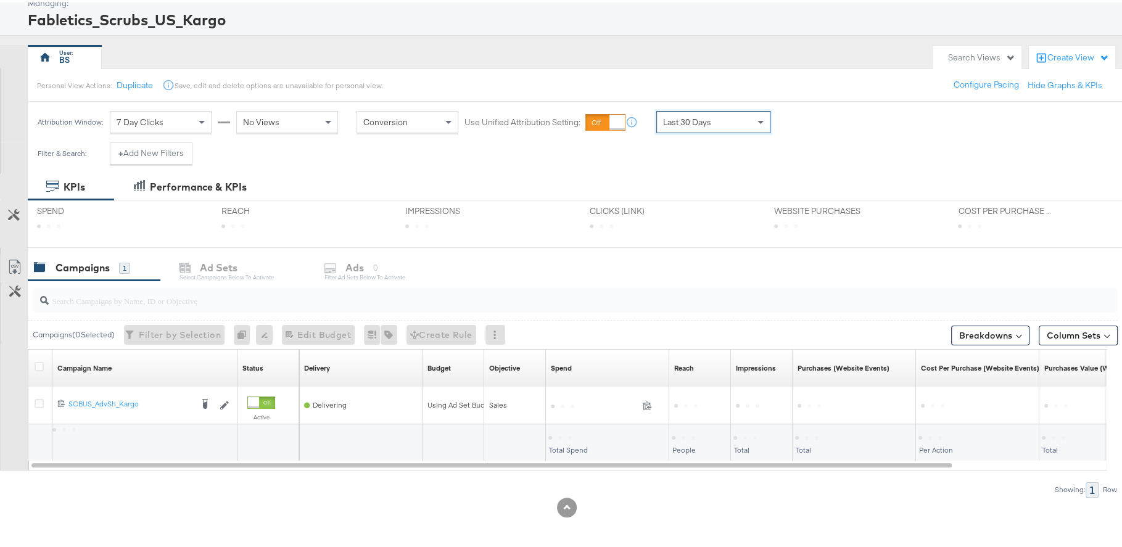
scroll to position [71, 0]
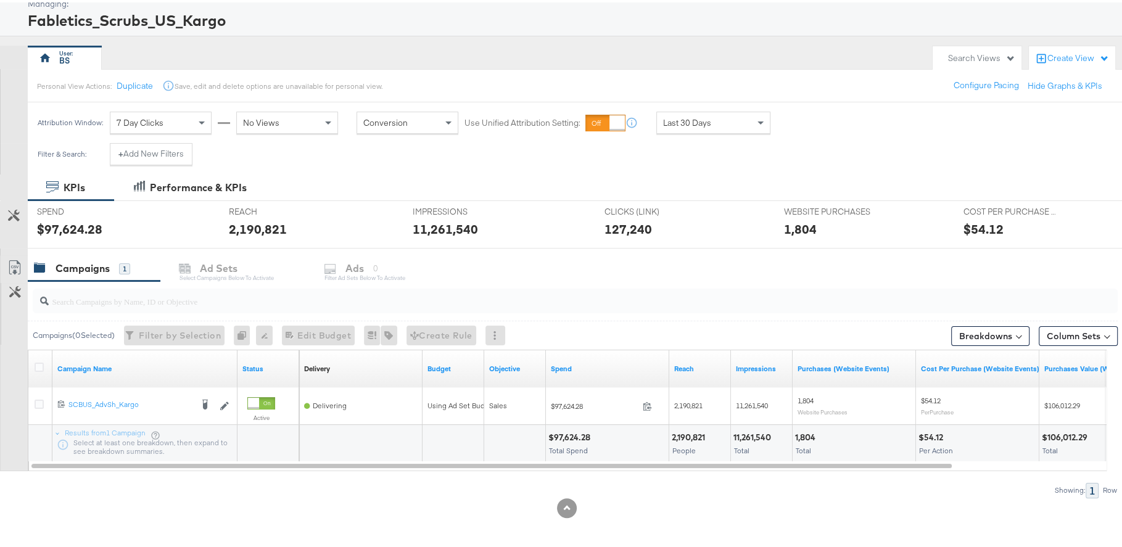
click at [963, 231] on div "$54.12" at bounding box center [983, 227] width 40 height 18
click at [848, 207] on span "WEBSITE PURCHASES" at bounding box center [830, 209] width 92 height 12
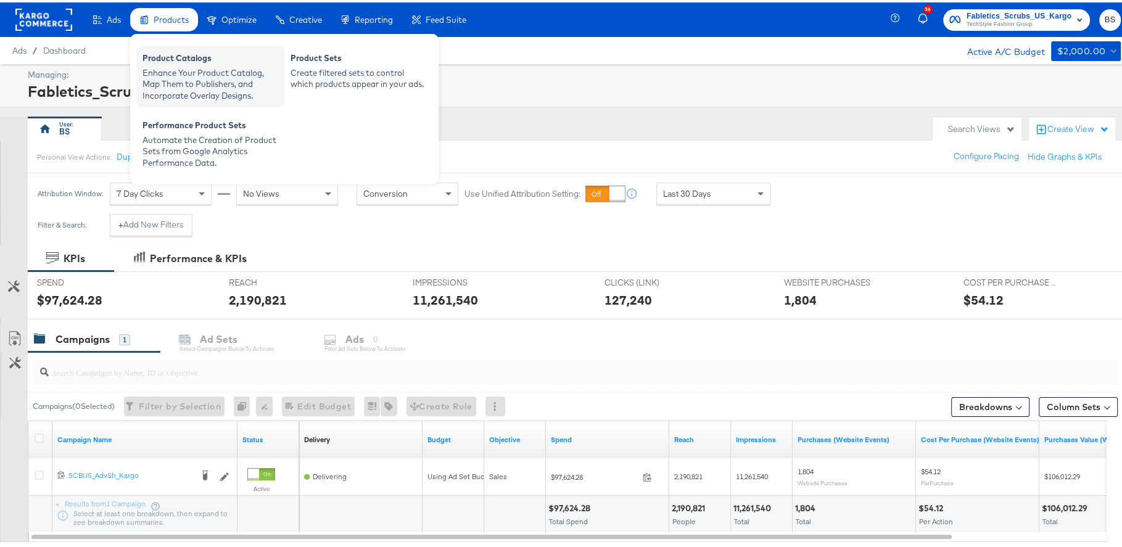
click at [173, 61] on div "Product Catalogs" at bounding box center [210, 57] width 136 height 15
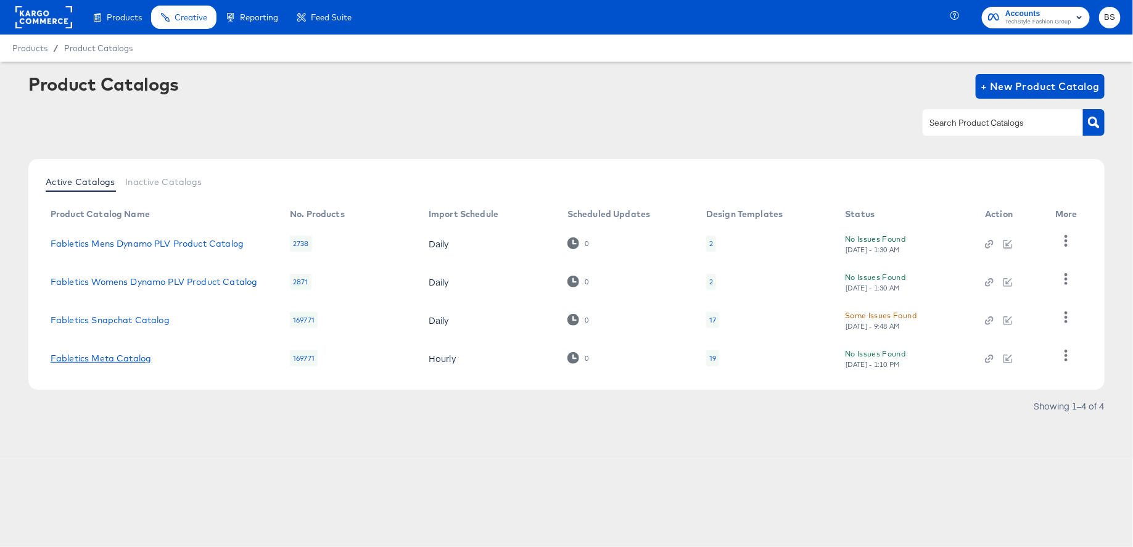
click at [94, 362] on link "Fabletics Meta Catalog" at bounding box center [101, 358] width 101 height 10
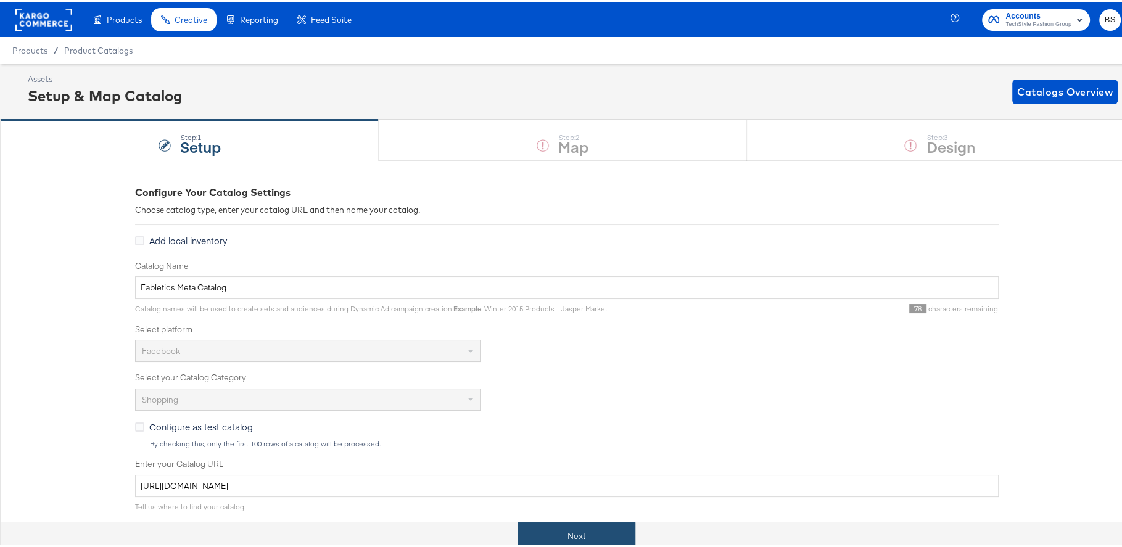
click at [567, 534] on button "Next" at bounding box center [576, 534] width 118 height 28
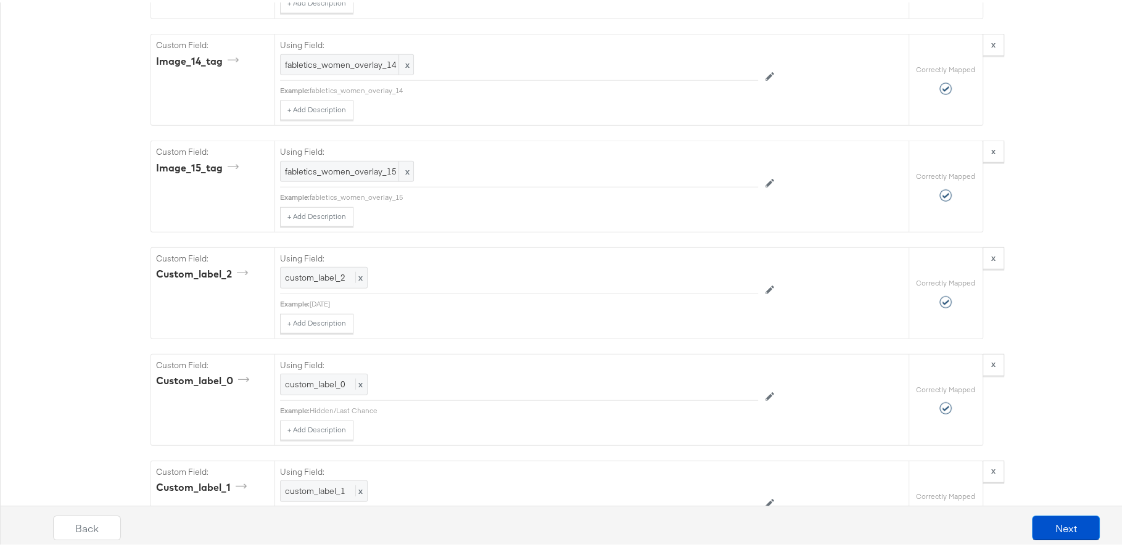
scroll to position [3026, 0]
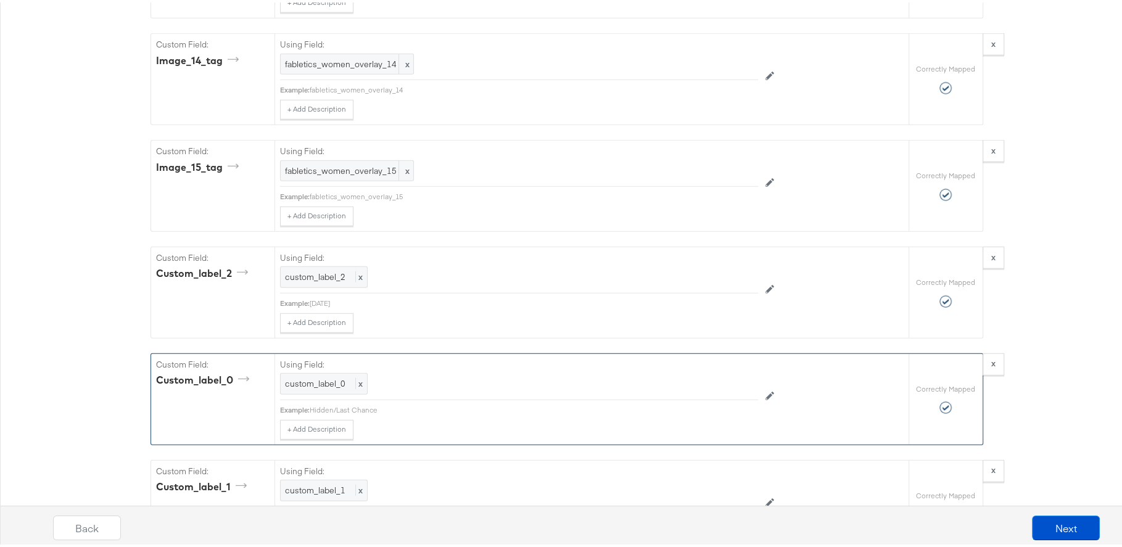
click at [315, 403] on div "Hidden/Last Chance" at bounding box center [534, 408] width 448 height 10
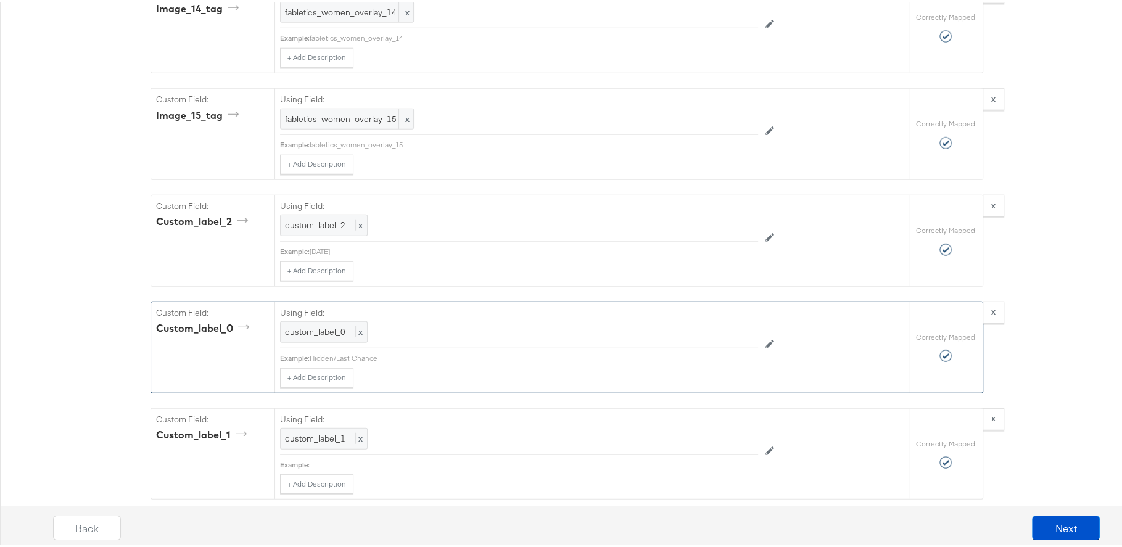
click at [346, 351] on div "Hidden/Last Chance" at bounding box center [534, 356] width 448 height 10
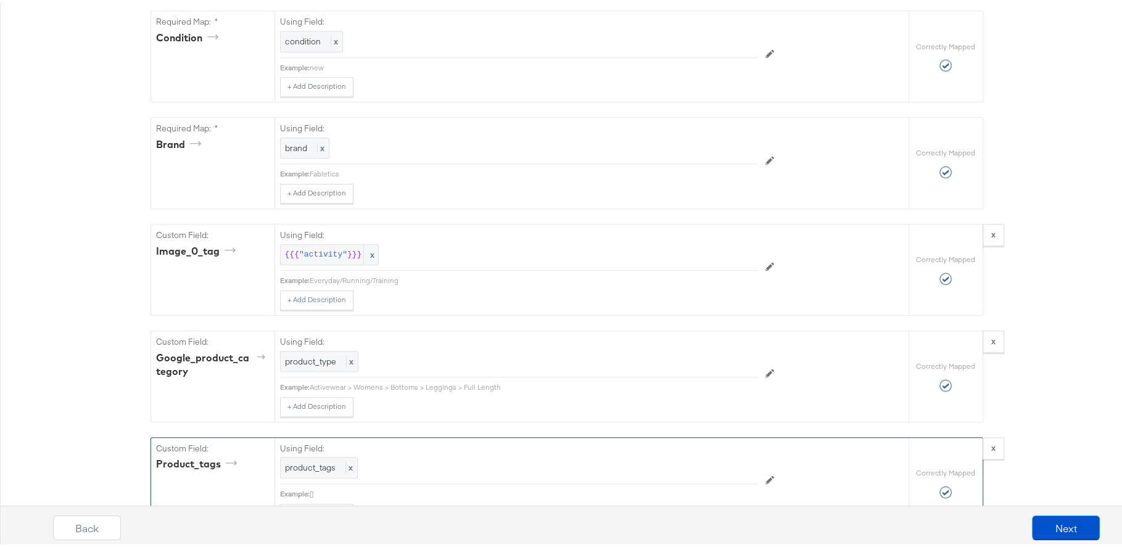
scroll to position [1092, 0]
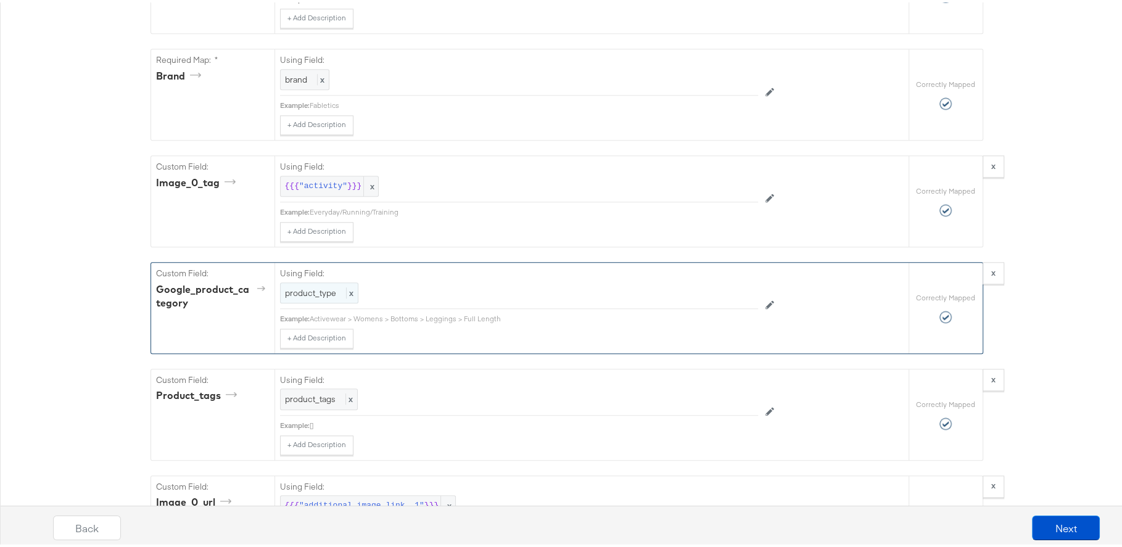
click at [290, 287] on span "product_type" at bounding box center [310, 290] width 51 height 11
click at [403, 292] on div "product_type" at bounding box center [491, 291] width 421 height 21
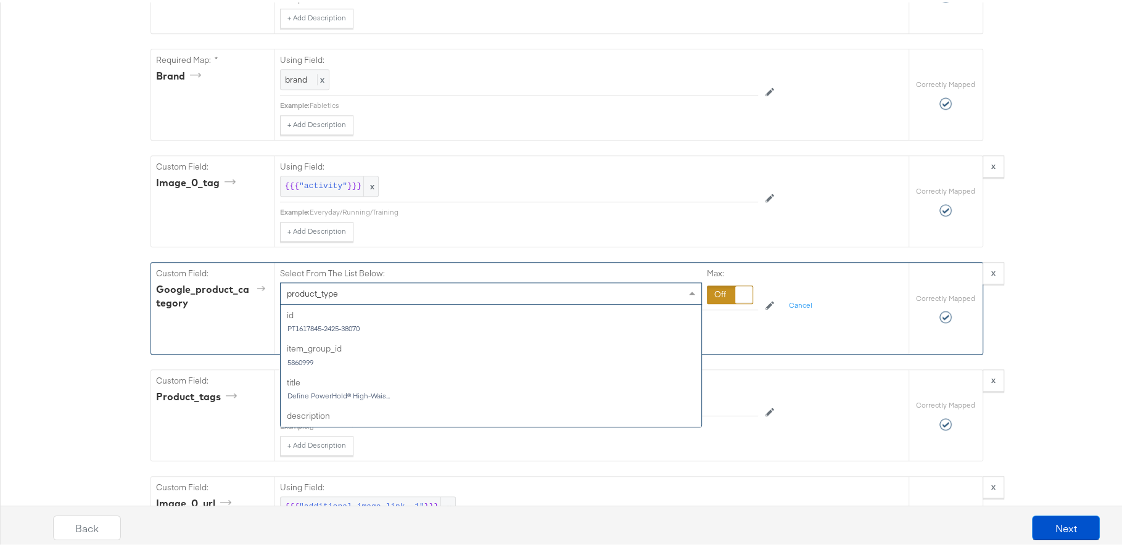
scroll to position [302, 0]
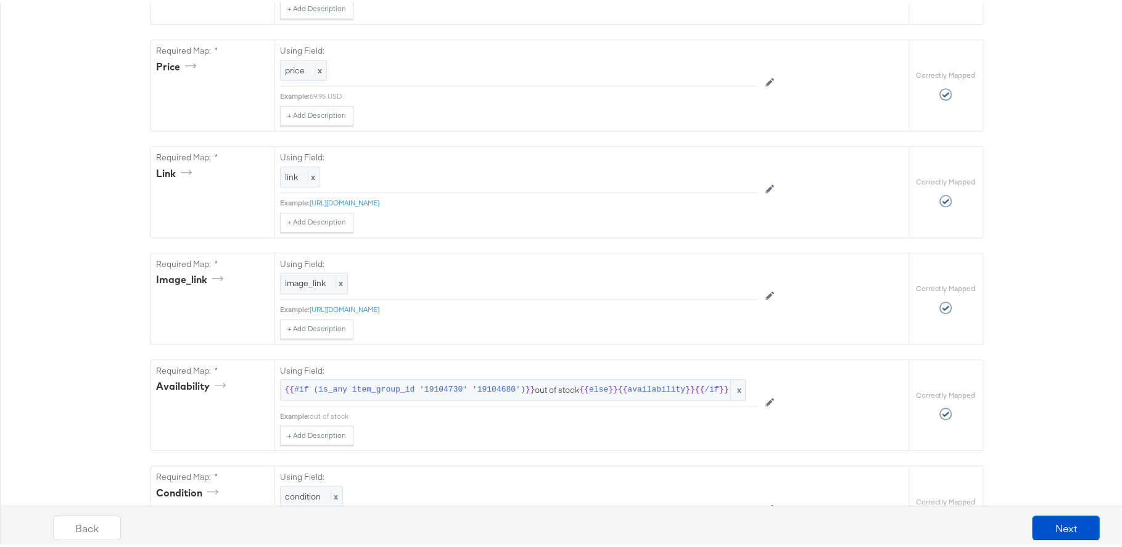
scroll to position [0, 0]
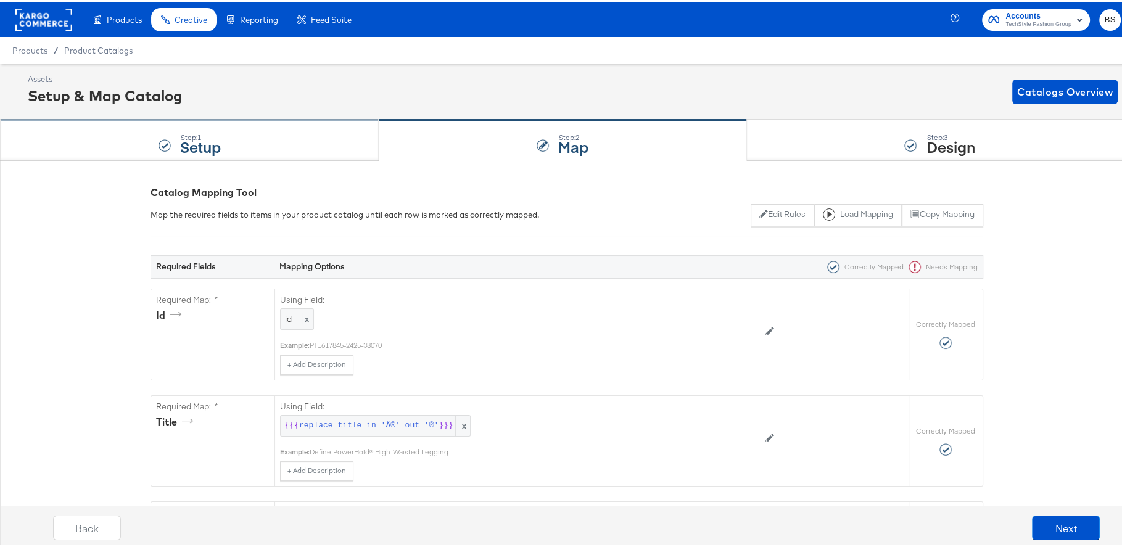
click at [274, 121] on div "Step: 1 Setup" at bounding box center [189, 138] width 379 height 41
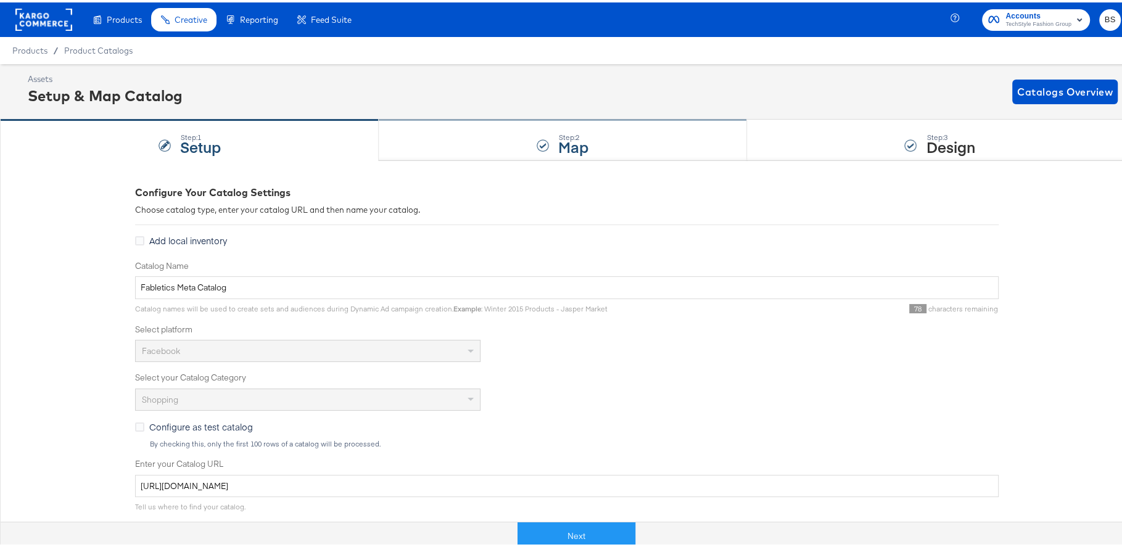
click at [500, 120] on div "Step: 2 Map" at bounding box center [563, 138] width 368 height 41
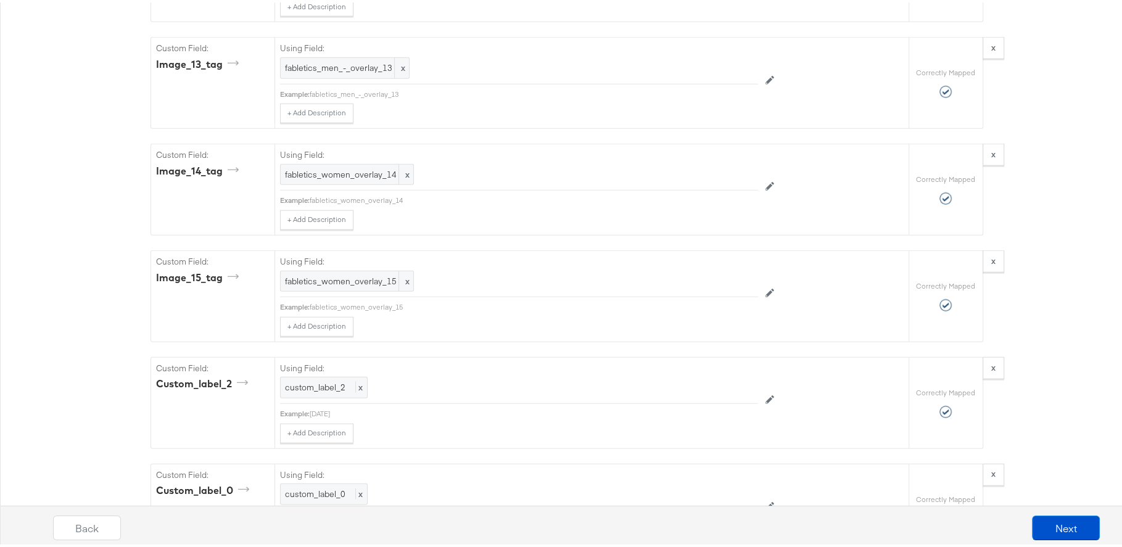
scroll to position [1103, 0]
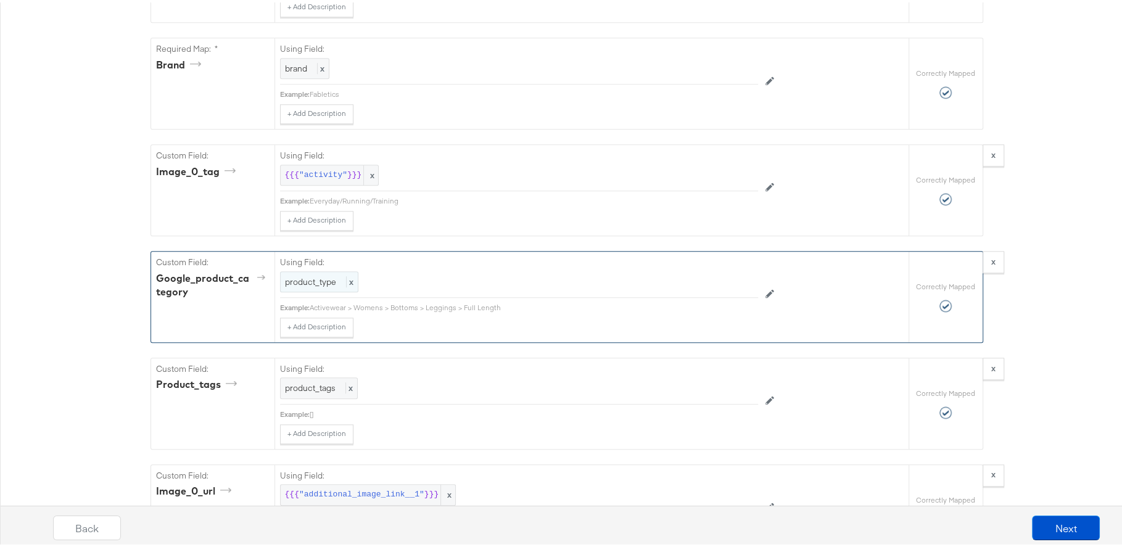
click at [305, 276] on span "product_type" at bounding box center [310, 279] width 51 height 11
click at [425, 255] on div "Select From The List Below: product_type" at bounding box center [491, 272] width 422 height 37
click at [424, 274] on div "product_type" at bounding box center [491, 279] width 421 height 21
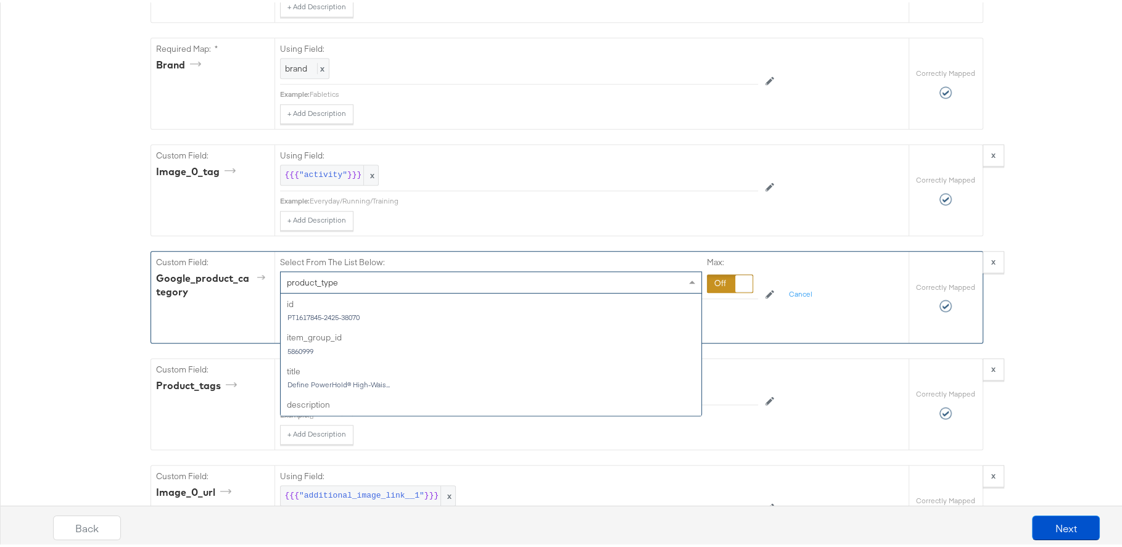
scroll to position [302, 0]
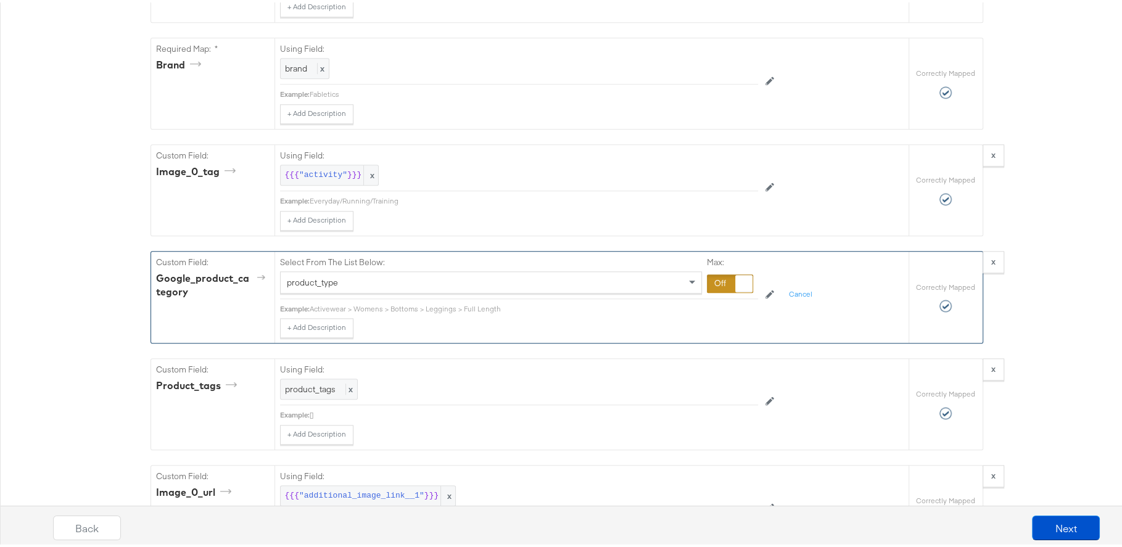
click at [478, 279] on div "product_type" at bounding box center [491, 279] width 421 height 21
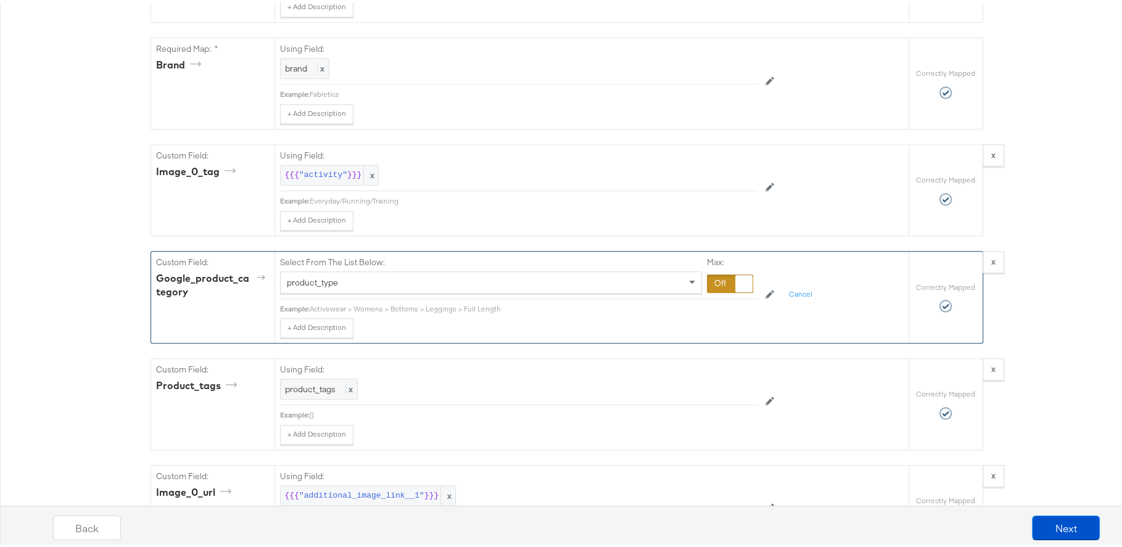
click at [420, 282] on div "product_type" at bounding box center [491, 279] width 421 height 21
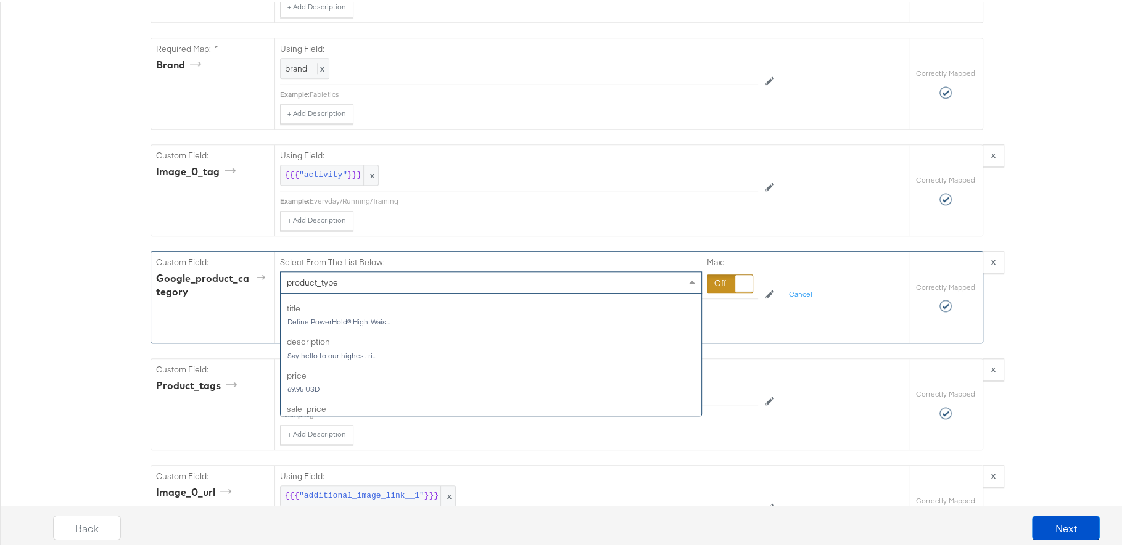
scroll to position [0, 0]
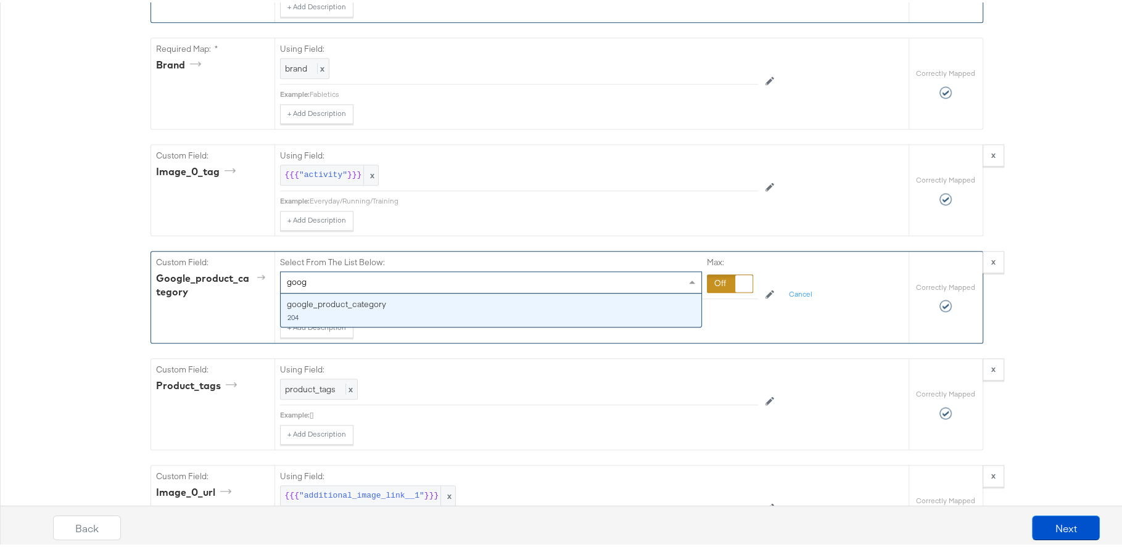
type input "goog"
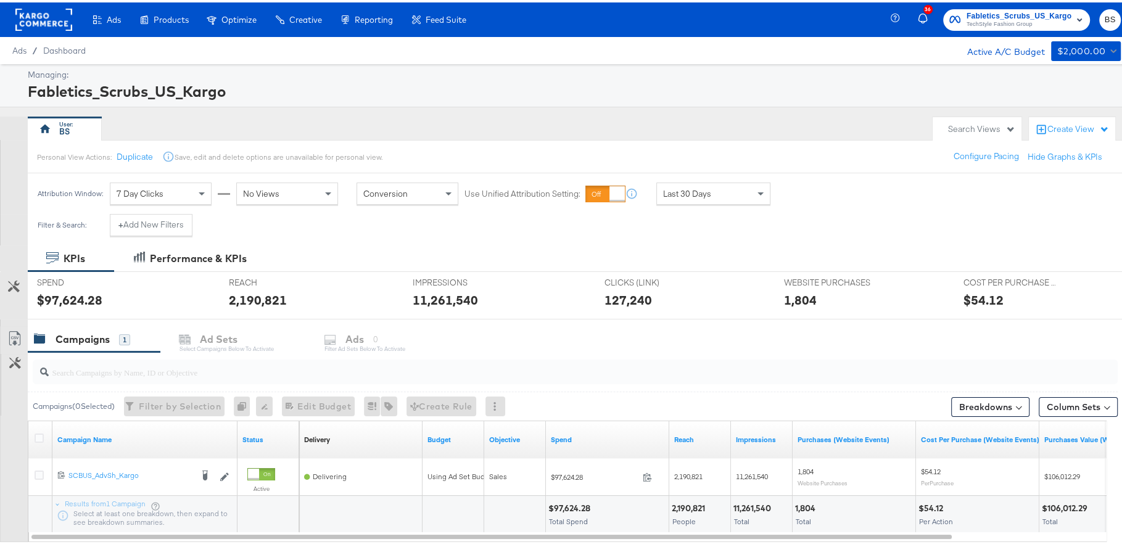
click at [1012, 22] on span "TechStyle Fashion Group" at bounding box center [1018, 22] width 105 height 10
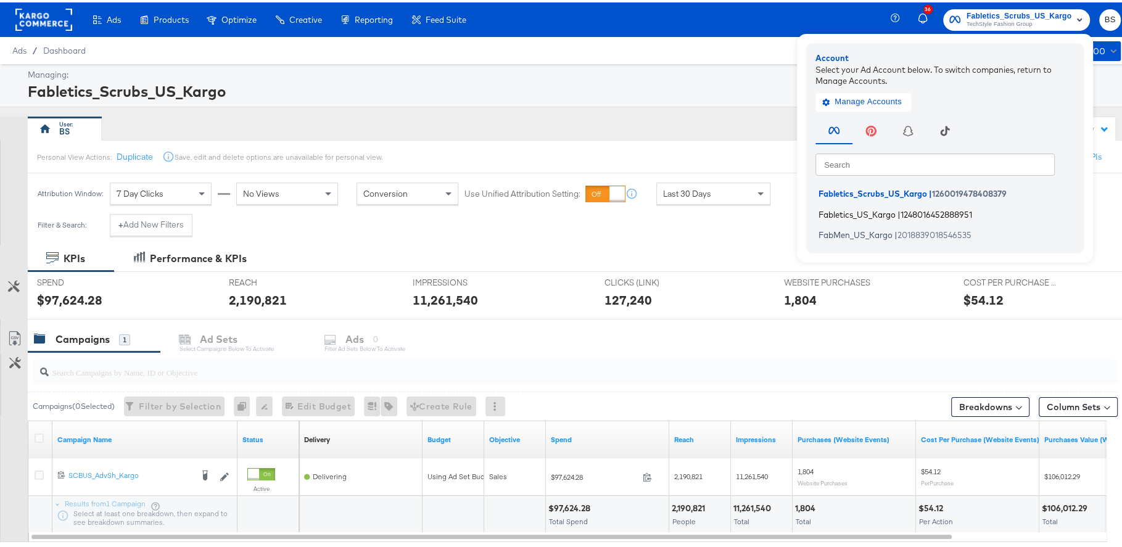
click at [875, 215] on span "Fabletics_US_Kargo" at bounding box center [856, 212] width 77 height 10
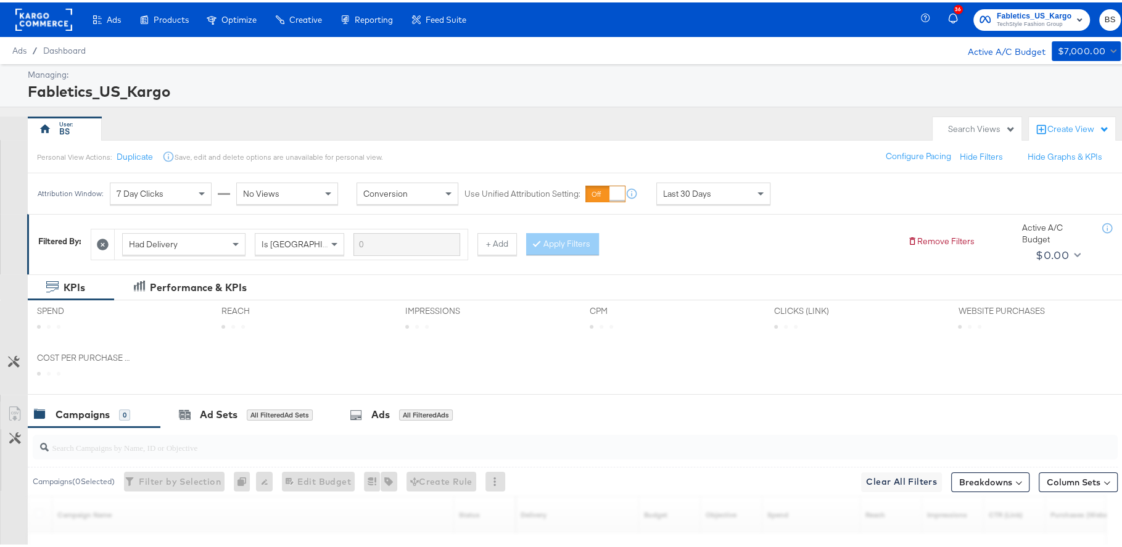
click at [703, 187] on span "Last 30 Days" at bounding box center [687, 191] width 48 height 11
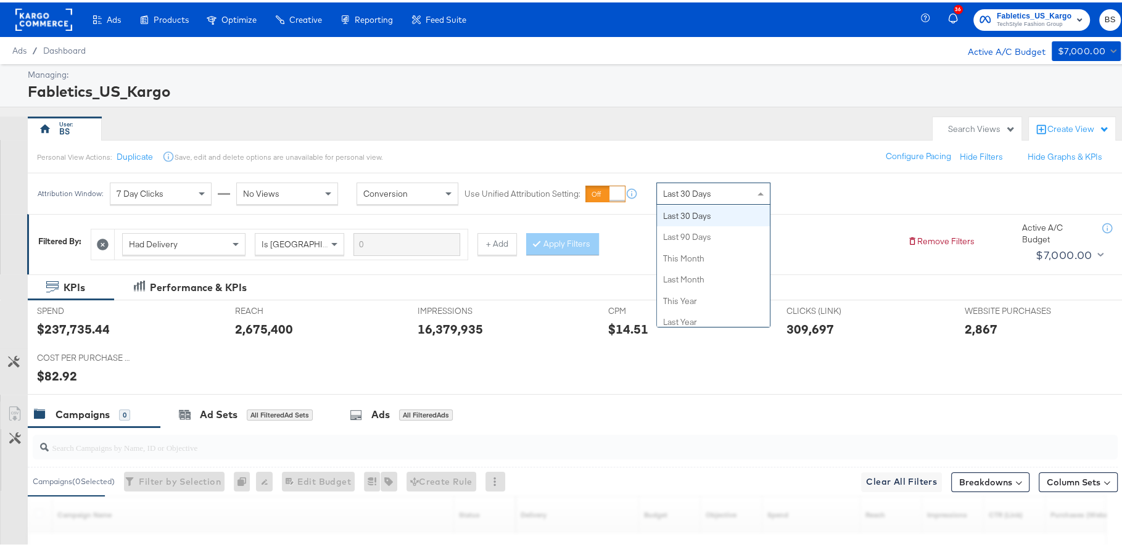
click at [688, 134] on div "BS" at bounding box center [477, 126] width 898 height 25
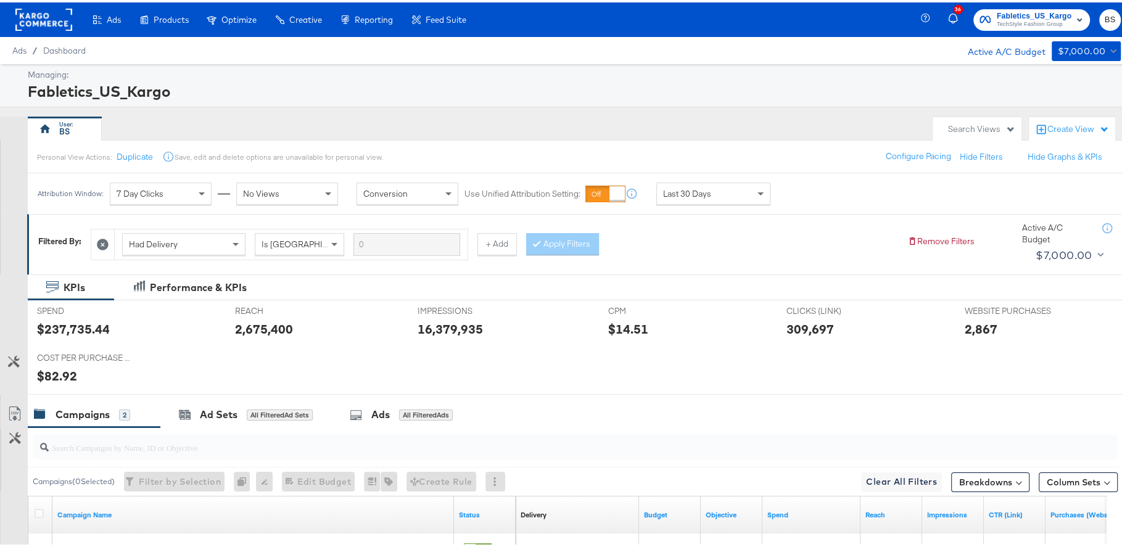
click at [60, 368] on div "$82.92" at bounding box center [57, 373] width 40 height 18
click at [651, 331] on div at bounding box center [669, 328] width 37 height 13
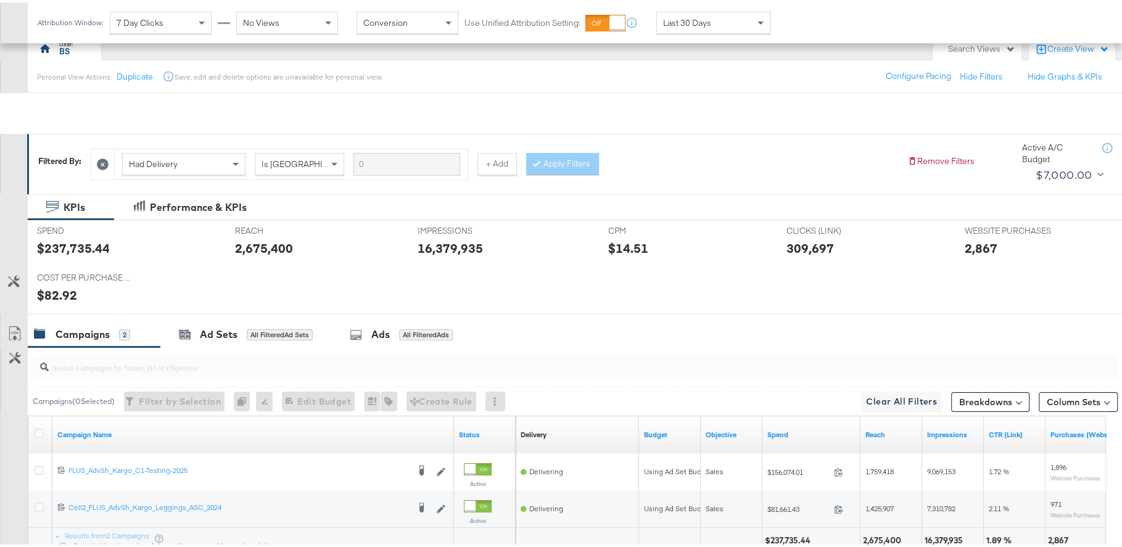
scroll to position [183, 0]
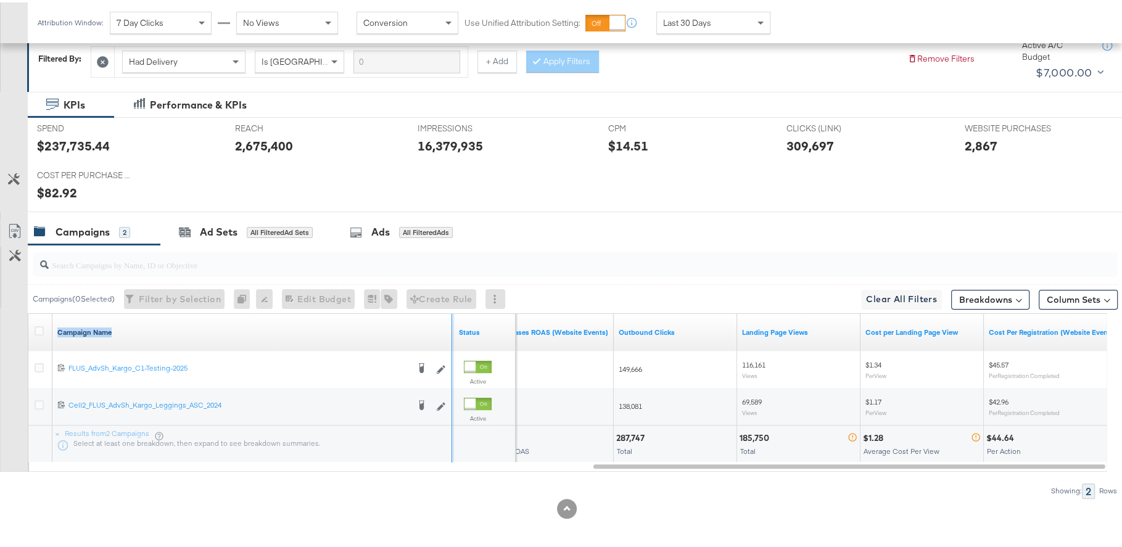
drag, startPoint x: 451, startPoint y: 322, endPoint x: 255, endPoint y: 322, distance: 196.1
click at [255, 322] on div "Campaign Name" at bounding box center [252, 329] width 401 height 37
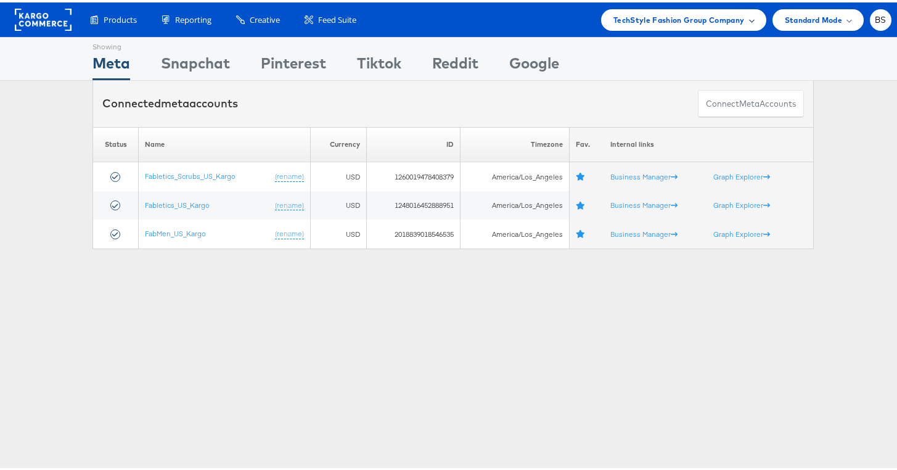
click at [700, 17] on span "TechStyle Fashion Group Company" at bounding box center [679, 17] width 131 height 13
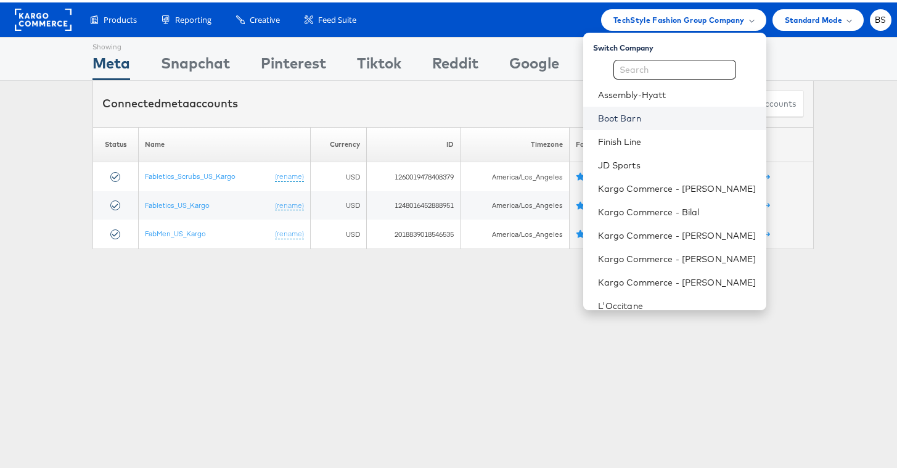
click at [638, 111] on link "Boot Barn" at bounding box center [677, 116] width 158 height 12
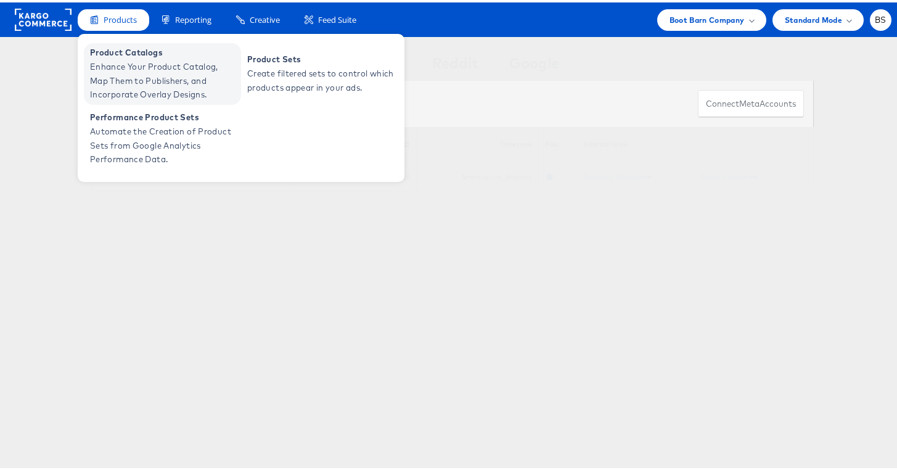
click at [128, 68] on span "Enhance Your Product Catalog, Map Them to Publishers, and Incorporate Overlay D…" at bounding box center [164, 78] width 148 height 42
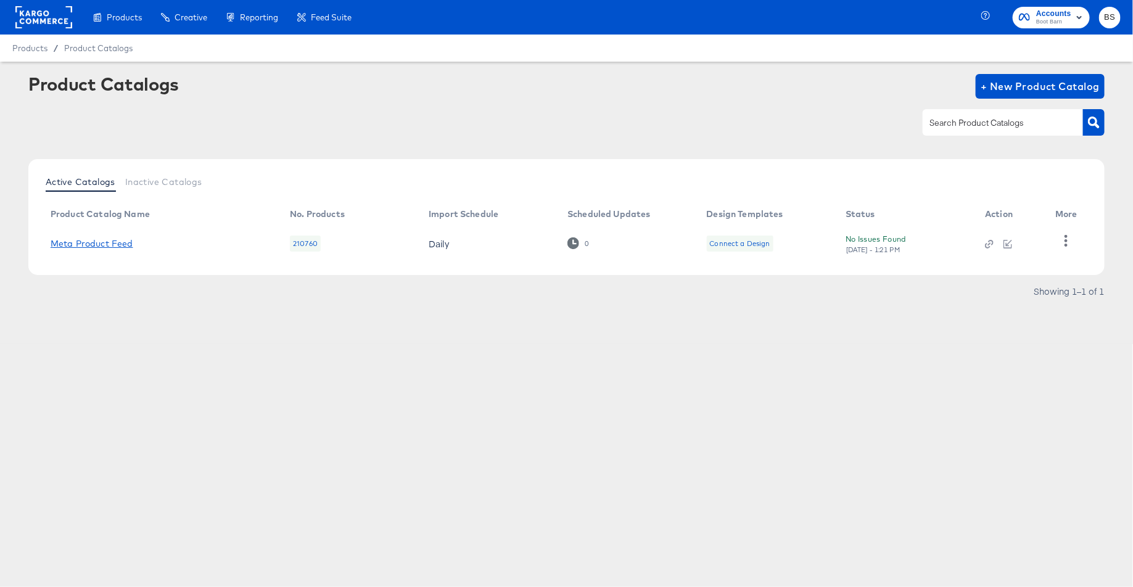
click at [120, 242] on link "Meta Product Feed" at bounding box center [92, 244] width 83 height 10
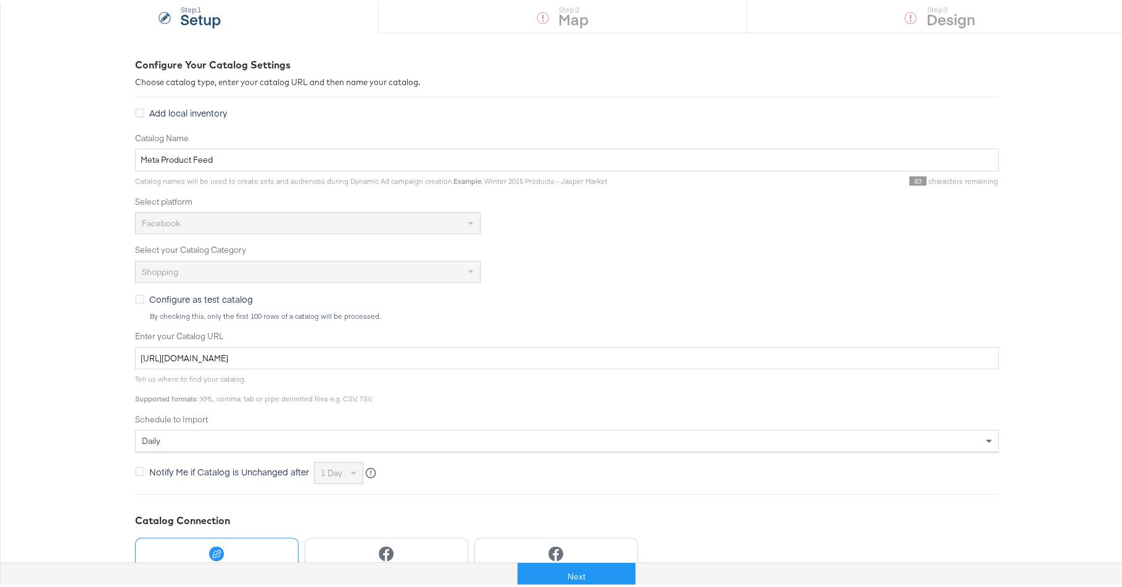
scroll to position [141, 0]
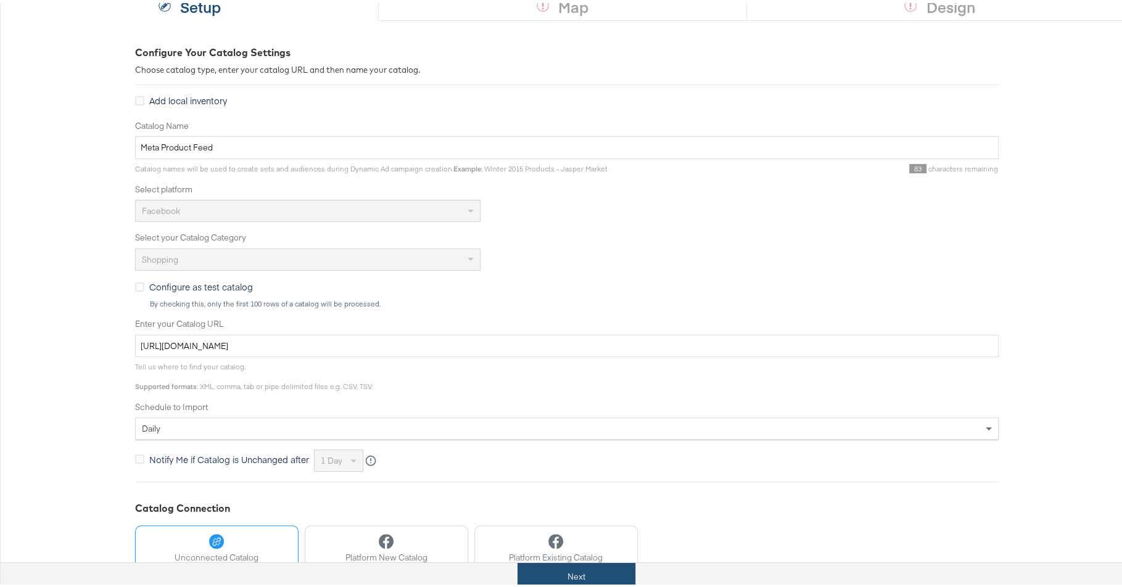
click at [567, 575] on button "Next" at bounding box center [576, 574] width 118 height 28
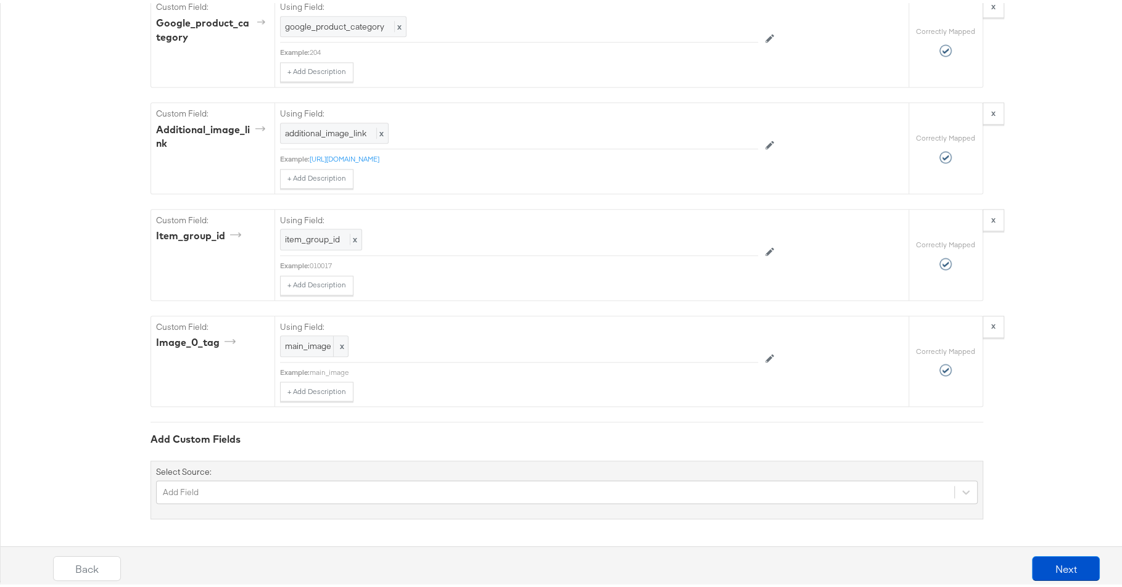
scroll to position [568, 0]
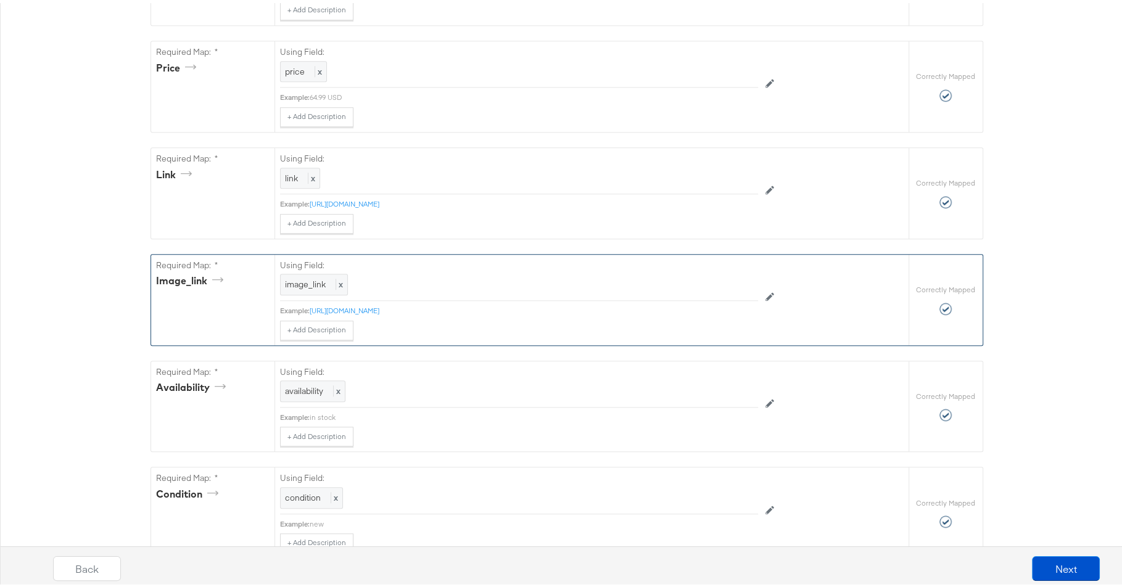
click at [439, 317] on div "Using Field: image_link x Example: https://www.bootbarn.com/dw/image/v2/BCCF_PR…" at bounding box center [519, 295] width 478 height 86
click at [379, 312] on link "https://www.bootbarn.com/dw/image/v2/BCCF_PRD/on/demandware.static/-/Sites-mast…" at bounding box center [345, 307] width 70 height 9
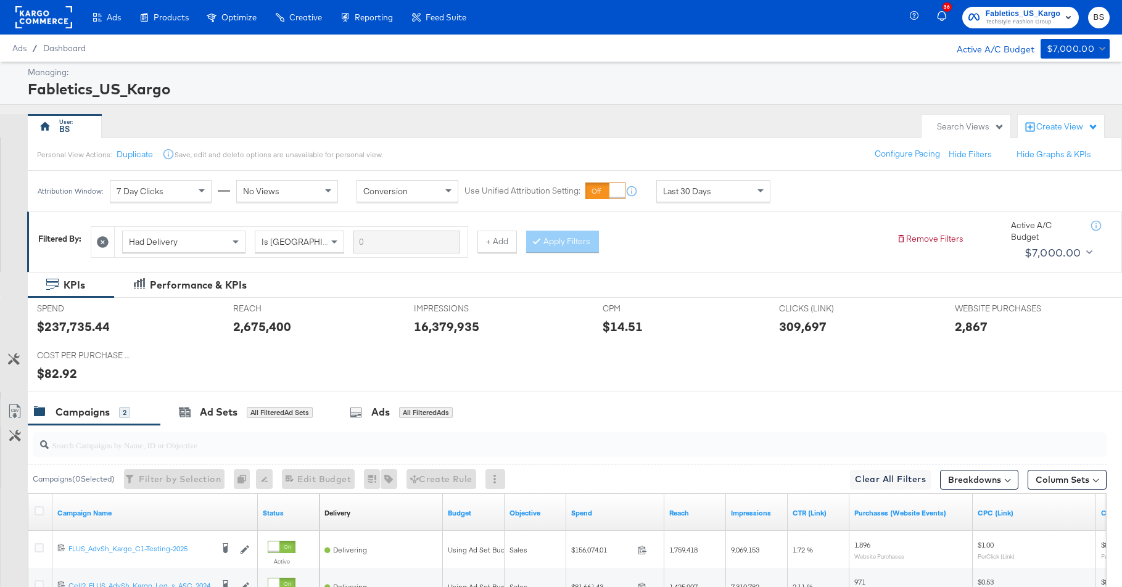
scroll to position [142, 0]
